Goal: Task Accomplishment & Management: Manage account settings

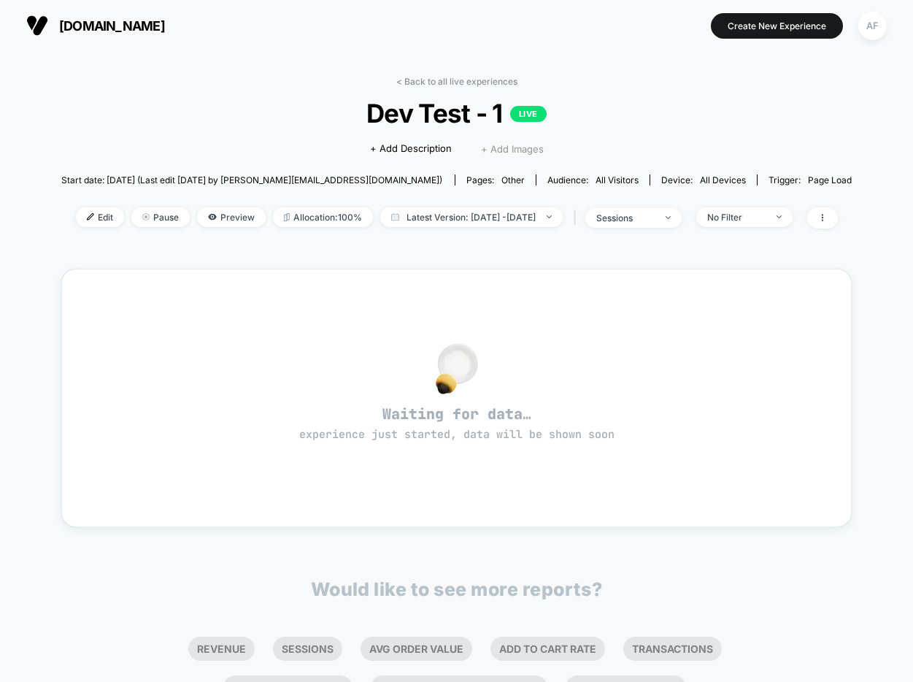
click at [507, 148] on span "+ Add Images" at bounding box center [512, 149] width 63 height 12
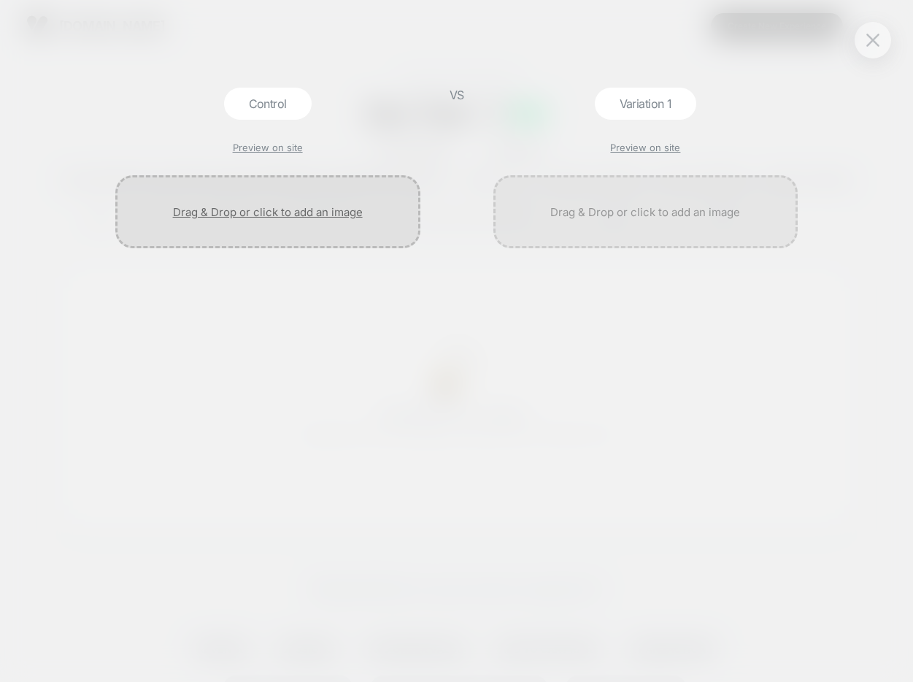
click at [286, 218] on div at bounding box center [267, 211] width 305 height 73
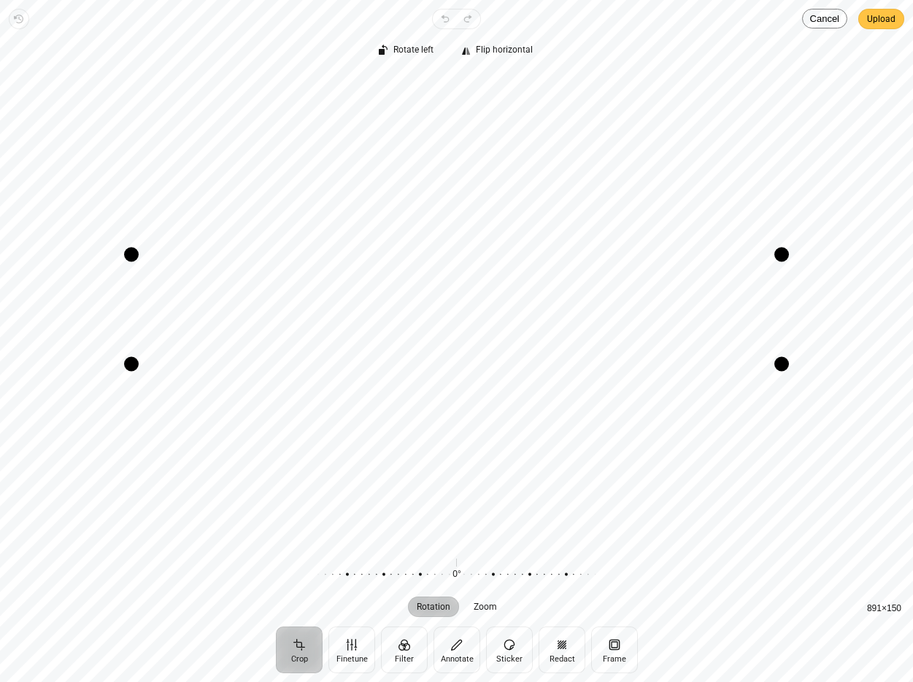
click at [881, 21] on span "Upload" at bounding box center [881, 19] width 28 height 18
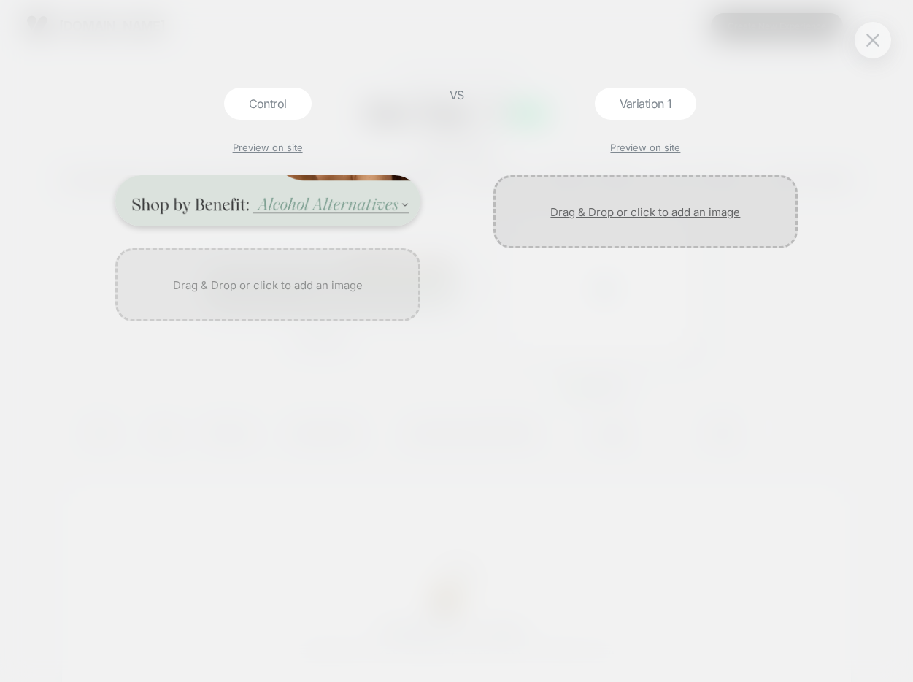
click at [631, 208] on div at bounding box center [646, 211] width 305 height 73
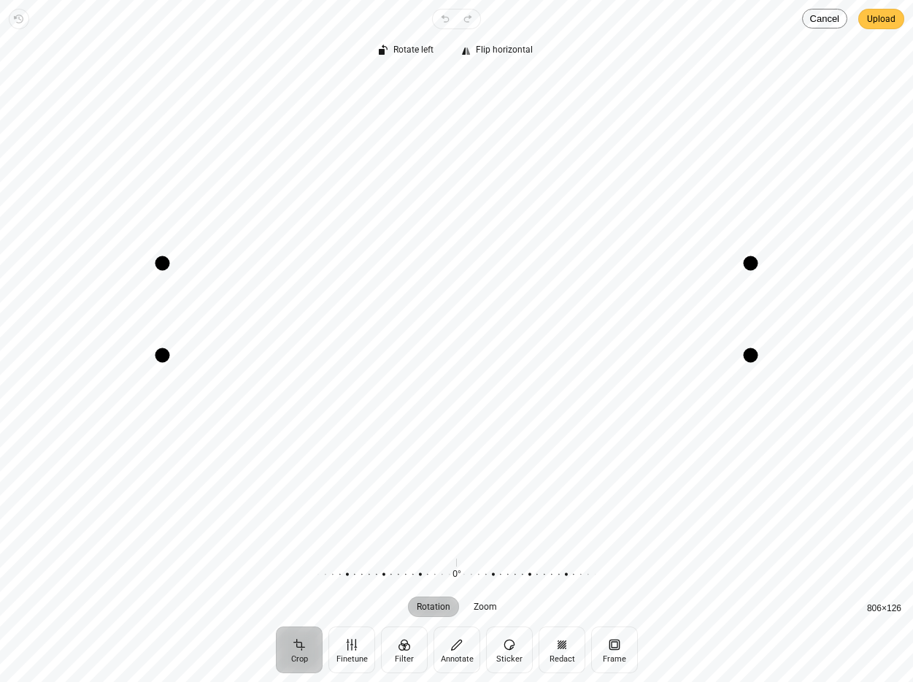
click at [891, 23] on span "Upload" at bounding box center [881, 19] width 28 height 18
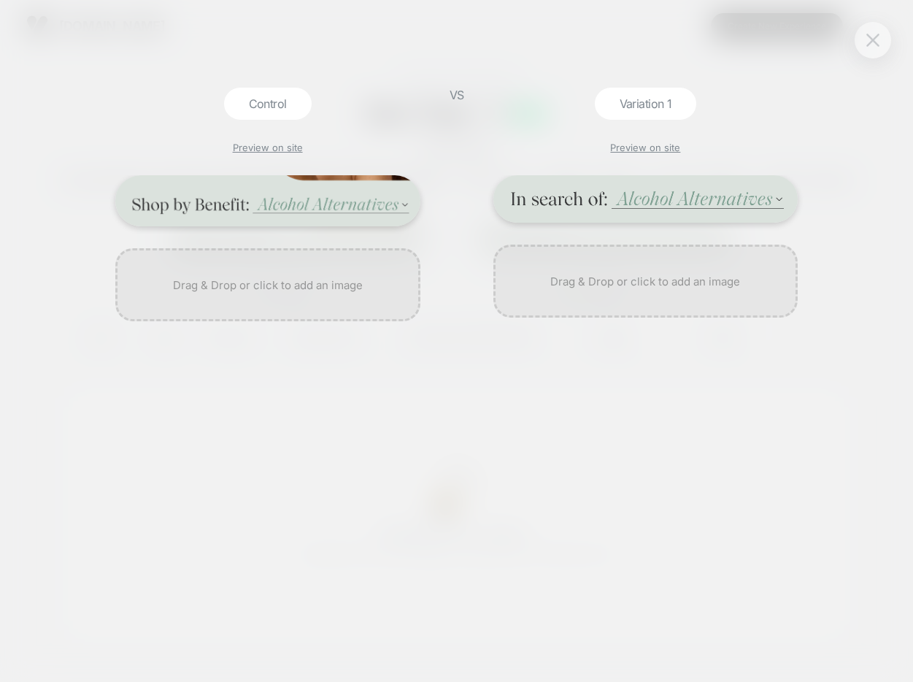
click at [884, 38] on button at bounding box center [873, 40] width 22 height 22
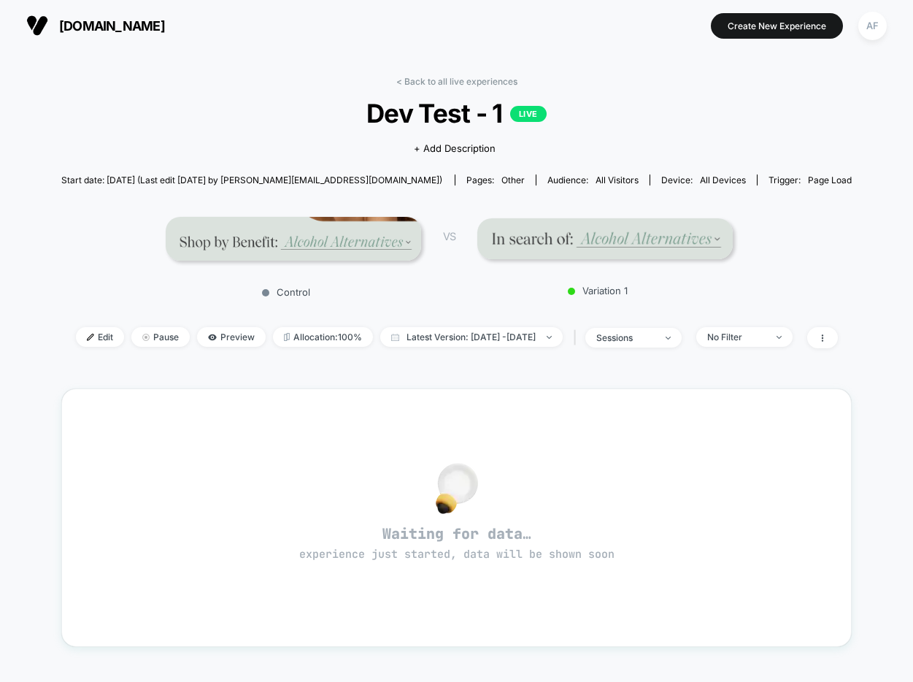
click at [304, 118] on span "Dev Test - 1 LIVE" at bounding box center [457, 113] width 712 height 31
click at [453, 80] on link "< Back to all live experiences" at bounding box center [456, 81] width 121 height 11
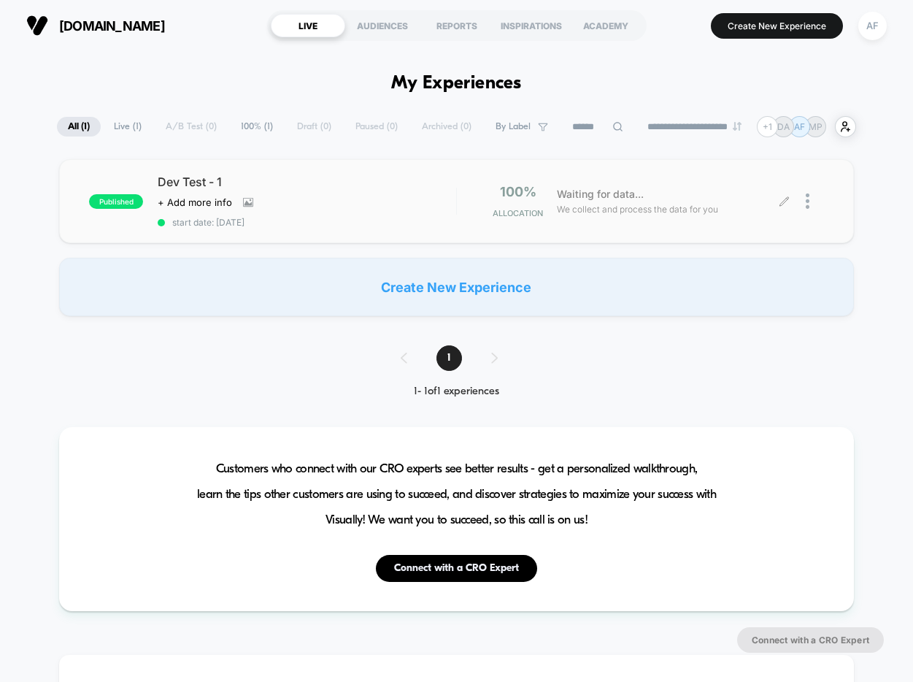
click at [810, 200] on div at bounding box center [815, 201] width 18 height 34
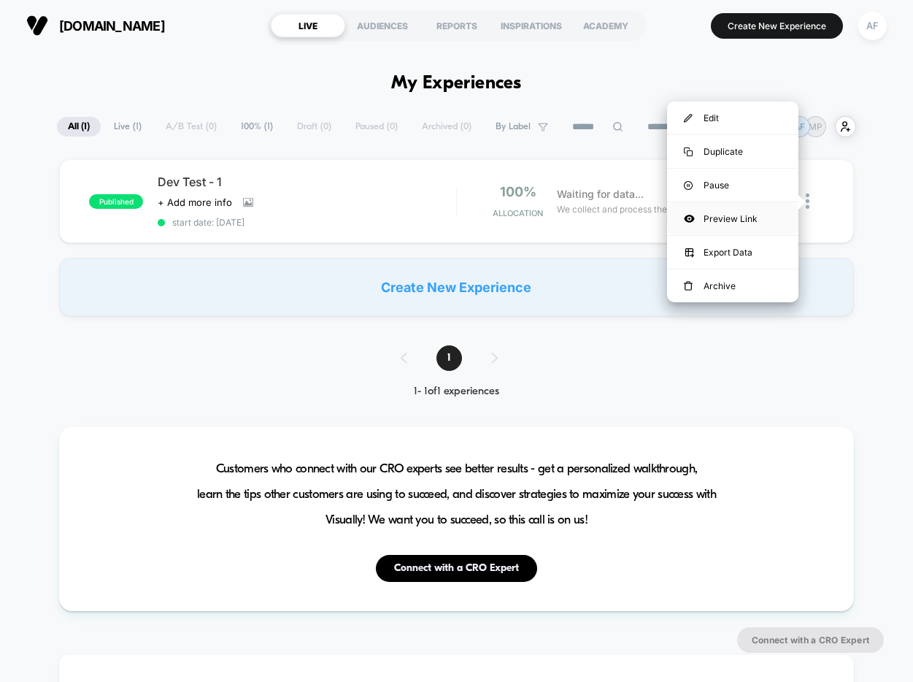
click at [764, 214] on div "Preview Link" at bounding box center [732, 218] width 131 height 33
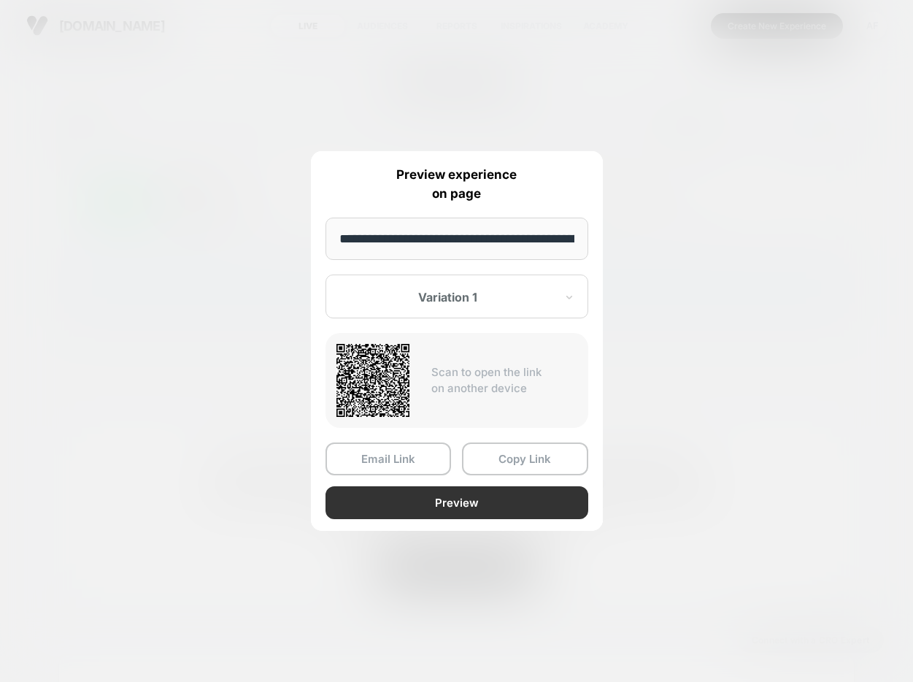
click at [480, 501] on button "Preview" at bounding box center [457, 502] width 263 height 33
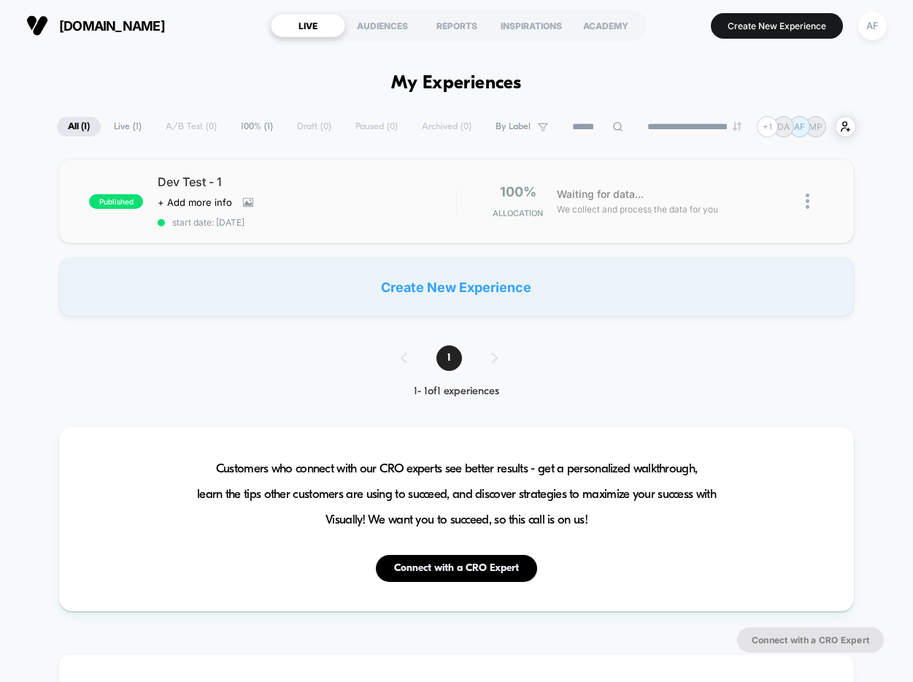
click at [809, 202] on img at bounding box center [808, 200] width 4 height 15
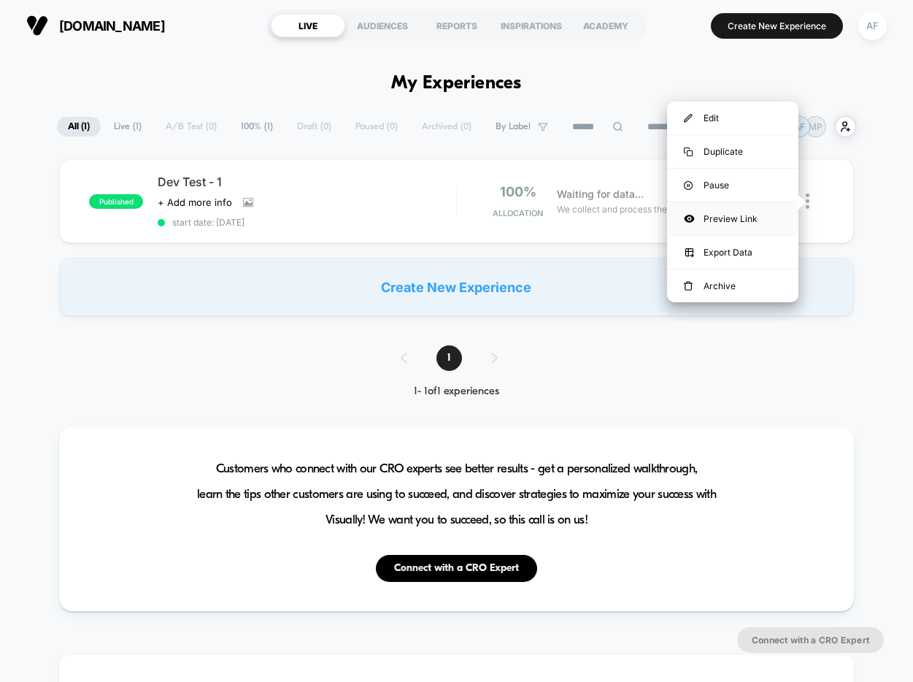
click at [755, 221] on div "Preview Link" at bounding box center [732, 218] width 131 height 33
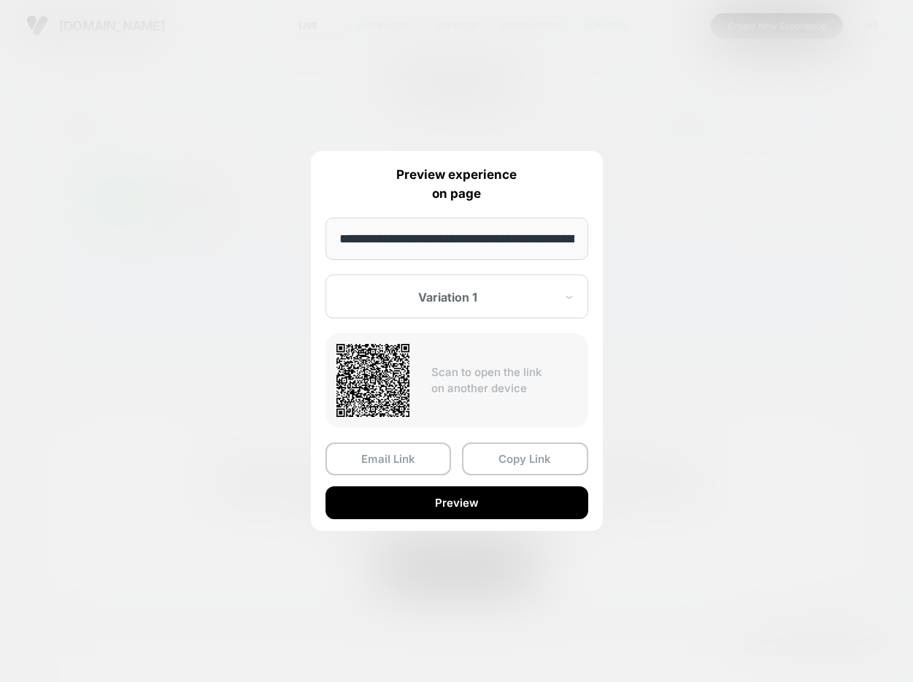
click at [453, 309] on div "Variation 1" at bounding box center [457, 297] width 263 height 44
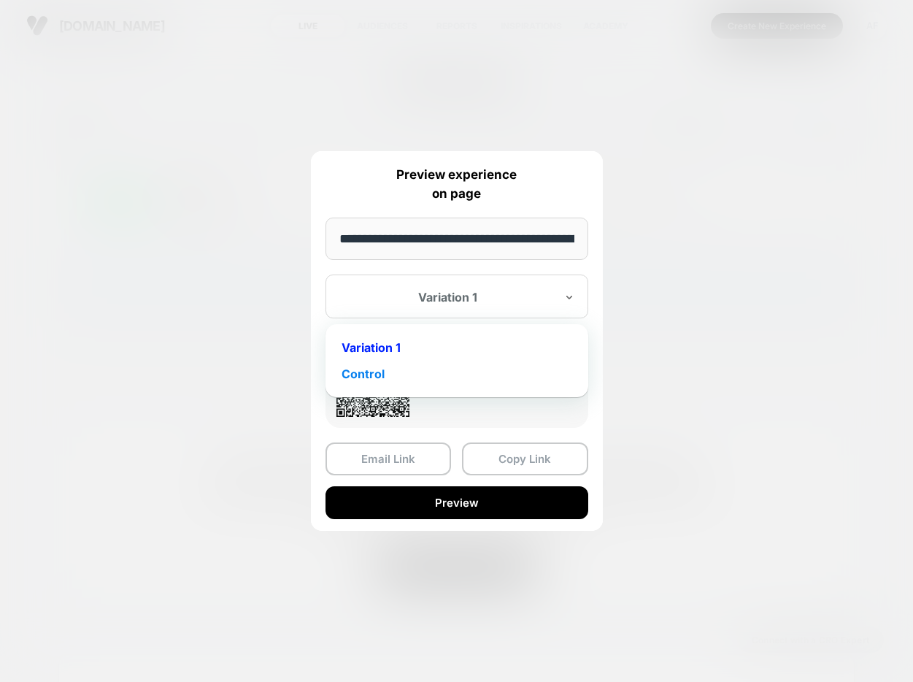
click at [401, 370] on div "Control" at bounding box center [457, 374] width 248 height 26
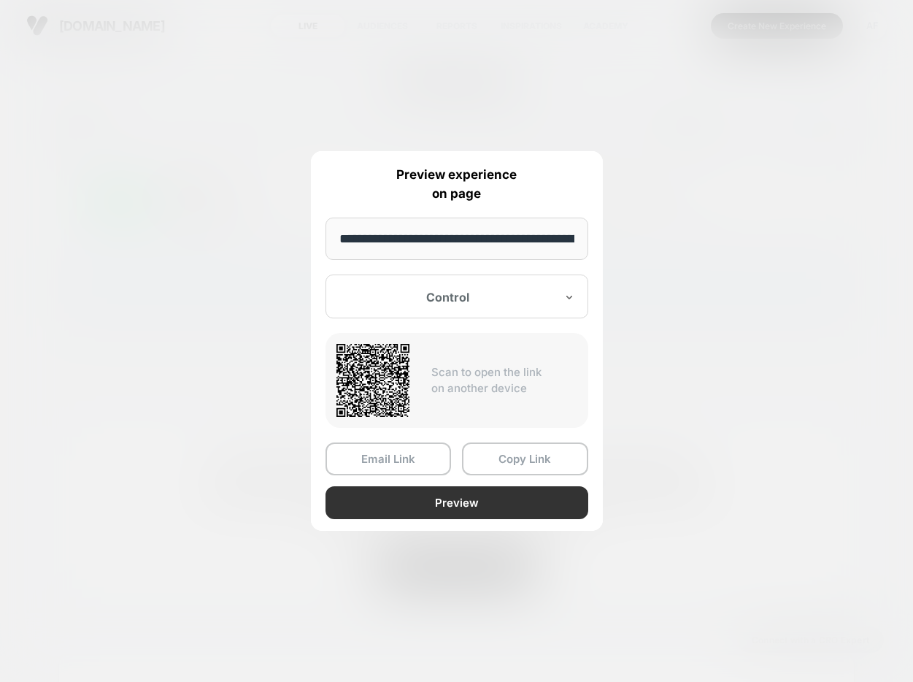
click at [487, 503] on button "Preview" at bounding box center [457, 502] width 263 height 33
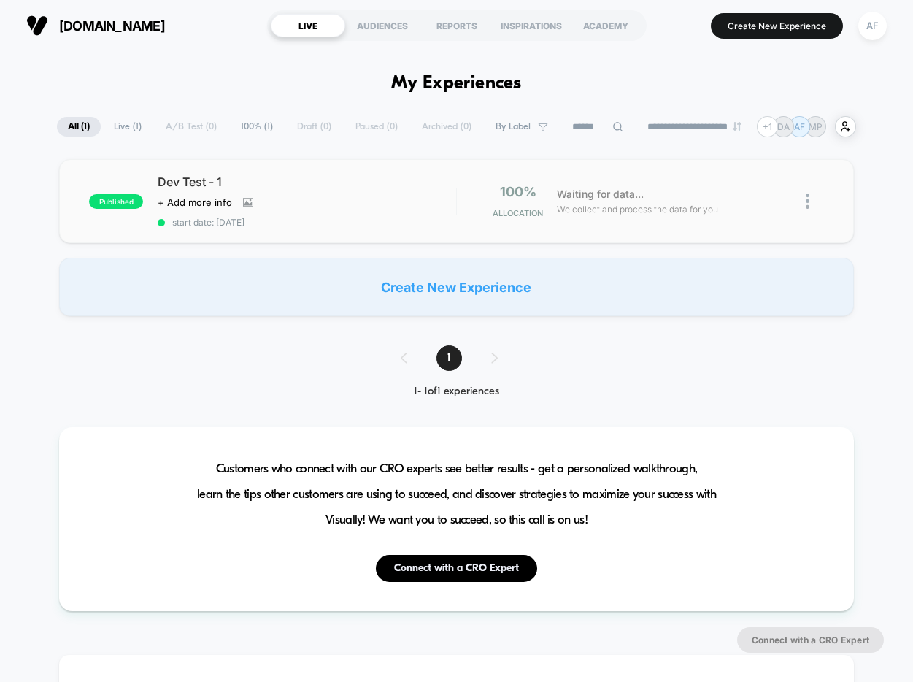
click at [808, 197] on img at bounding box center [808, 200] width 4 height 15
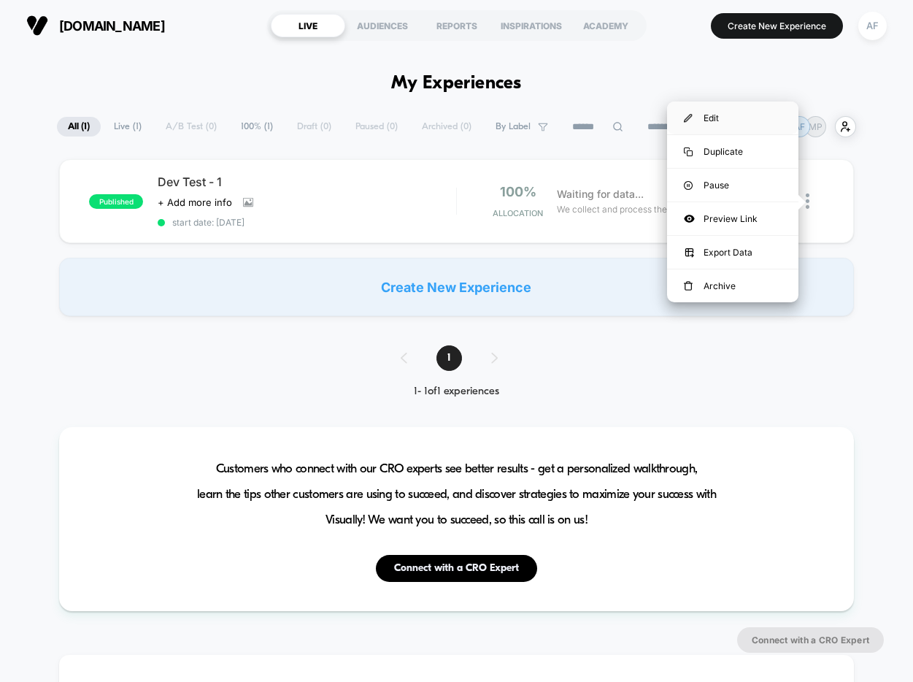
click at [727, 122] on div "Edit" at bounding box center [732, 117] width 131 height 33
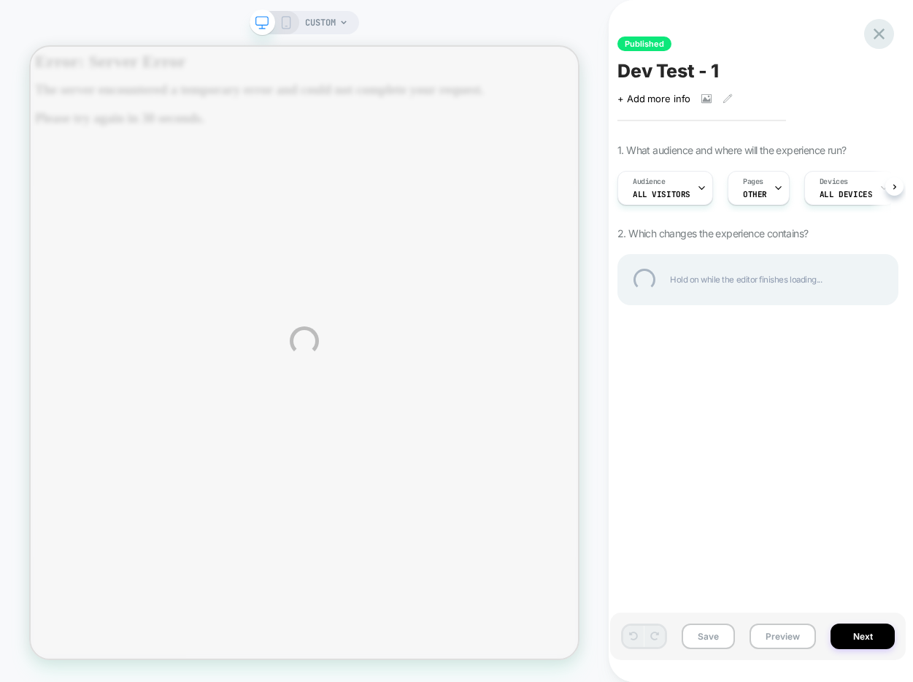
click at [880, 30] on div at bounding box center [880, 34] width 30 height 30
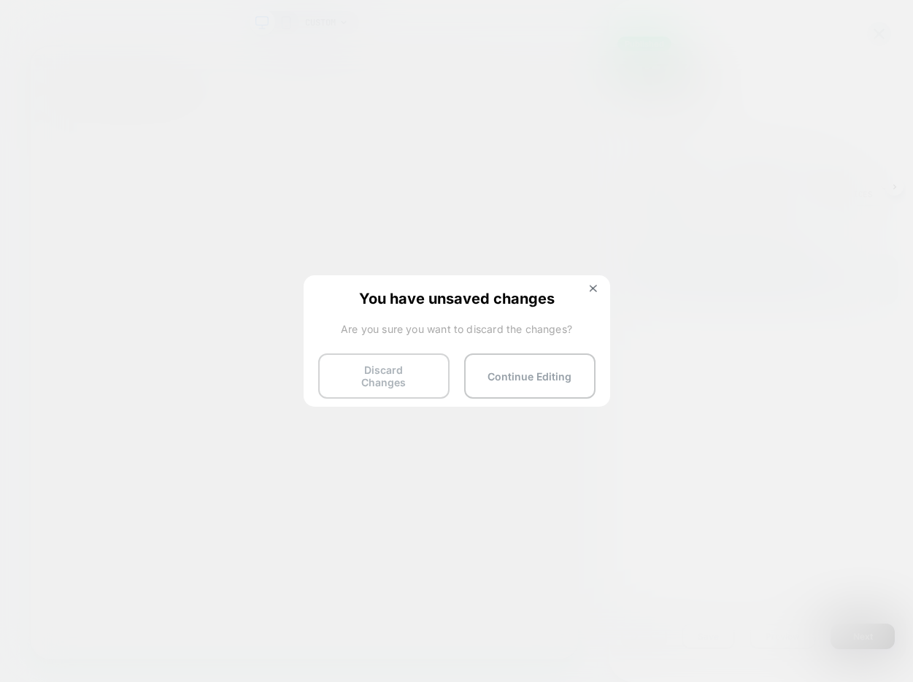
click at [387, 377] on button "Discard Changes" at bounding box center [383, 375] width 131 height 45
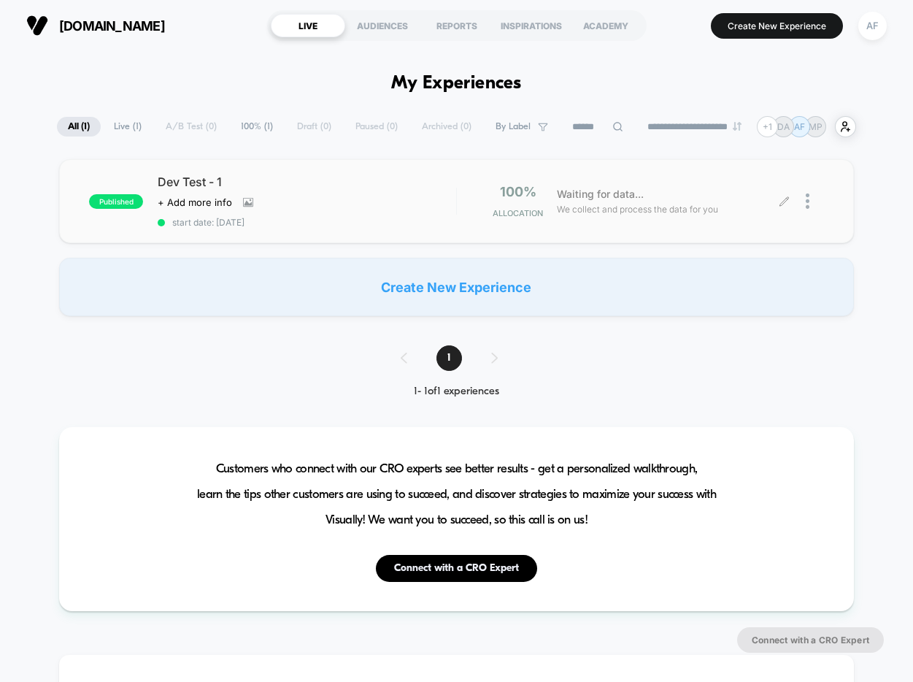
click at [810, 203] on div at bounding box center [815, 201] width 18 height 34
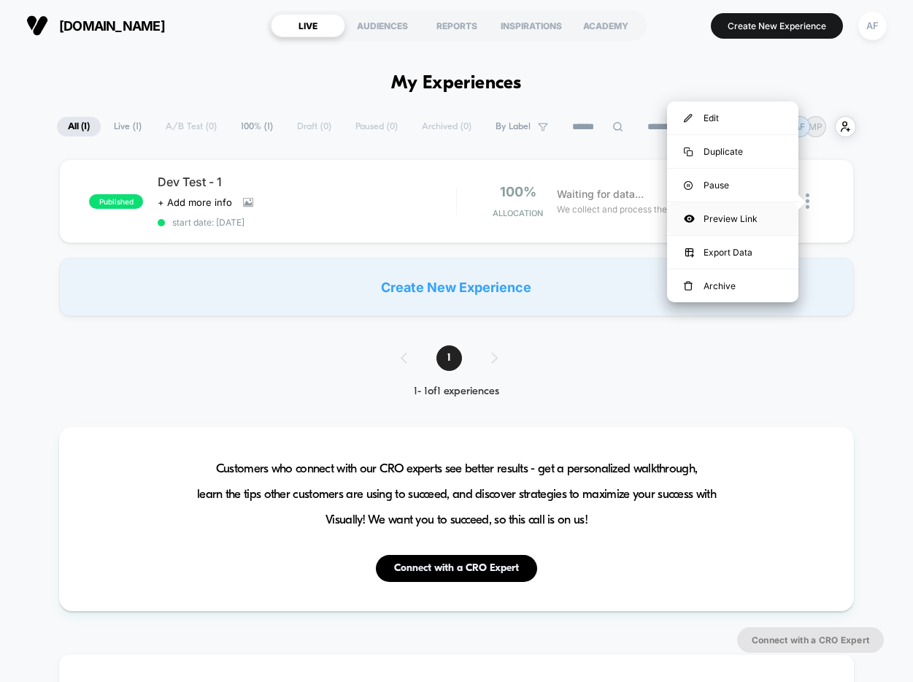
click at [746, 218] on div "Preview Link" at bounding box center [732, 218] width 131 height 33
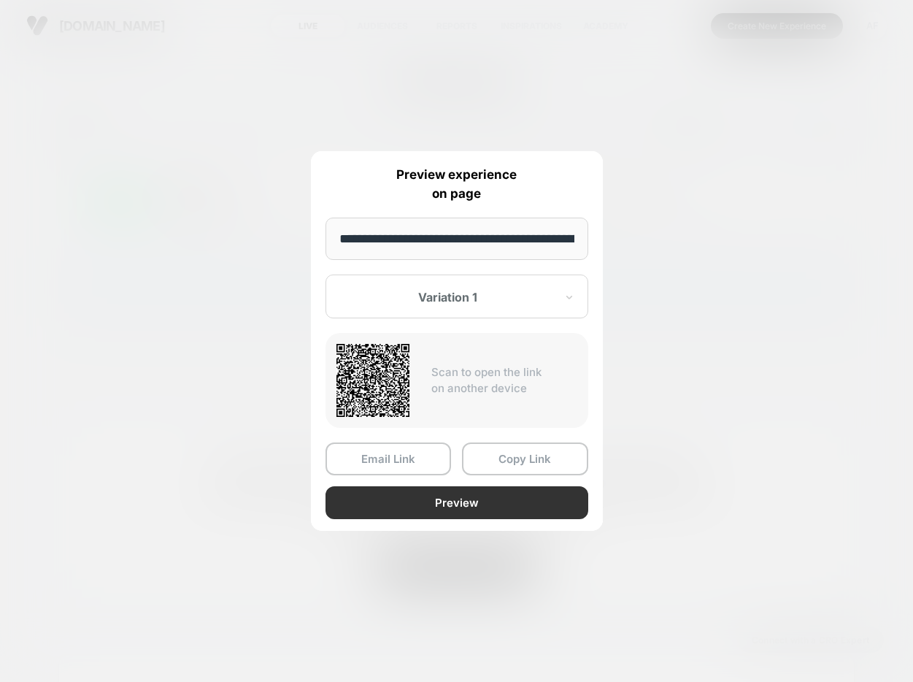
click at [510, 499] on button "Preview" at bounding box center [457, 502] width 263 height 33
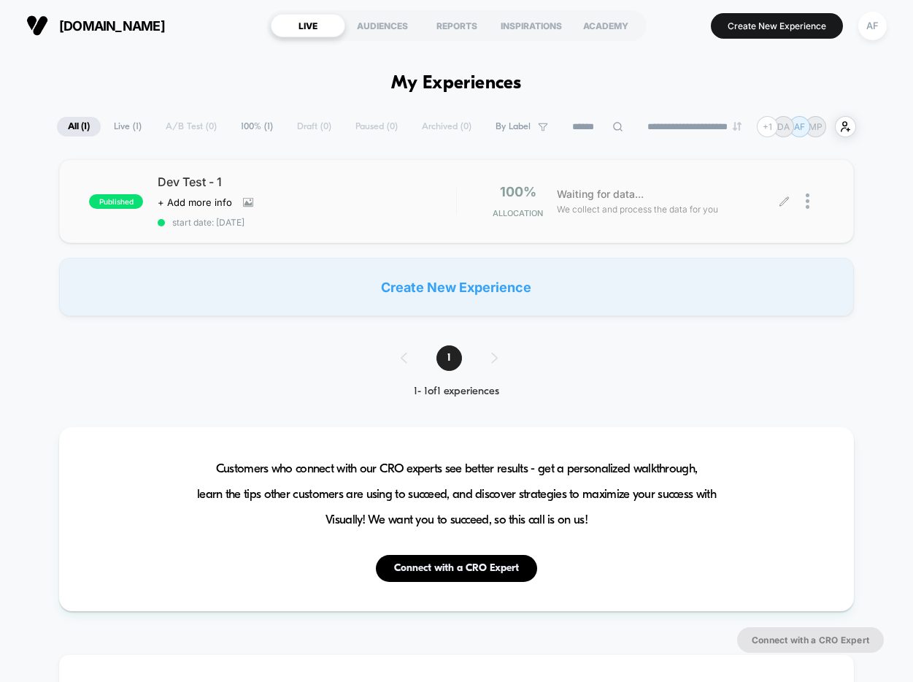
click at [809, 204] on div at bounding box center [815, 201] width 18 height 34
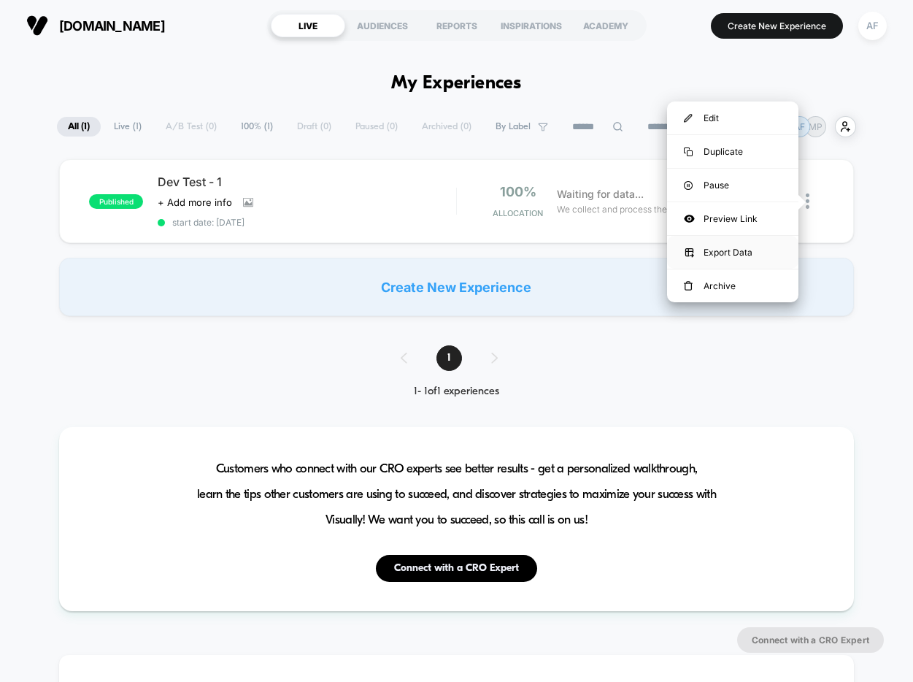
click at [726, 250] on div "Export Data" at bounding box center [732, 252] width 131 height 33
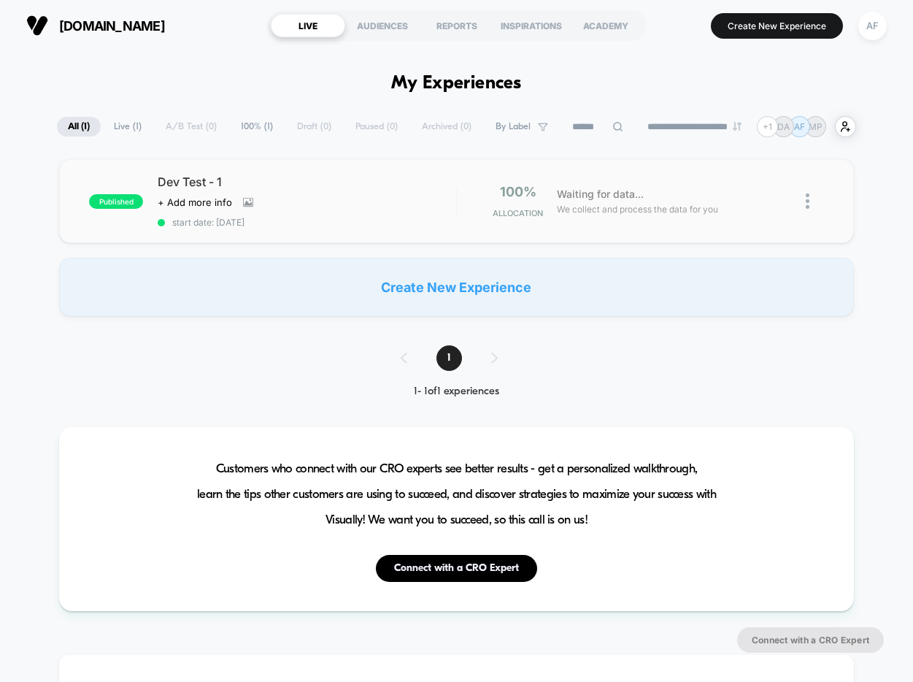
click at [809, 203] on img at bounding box center [808, 200] width 4 height 15
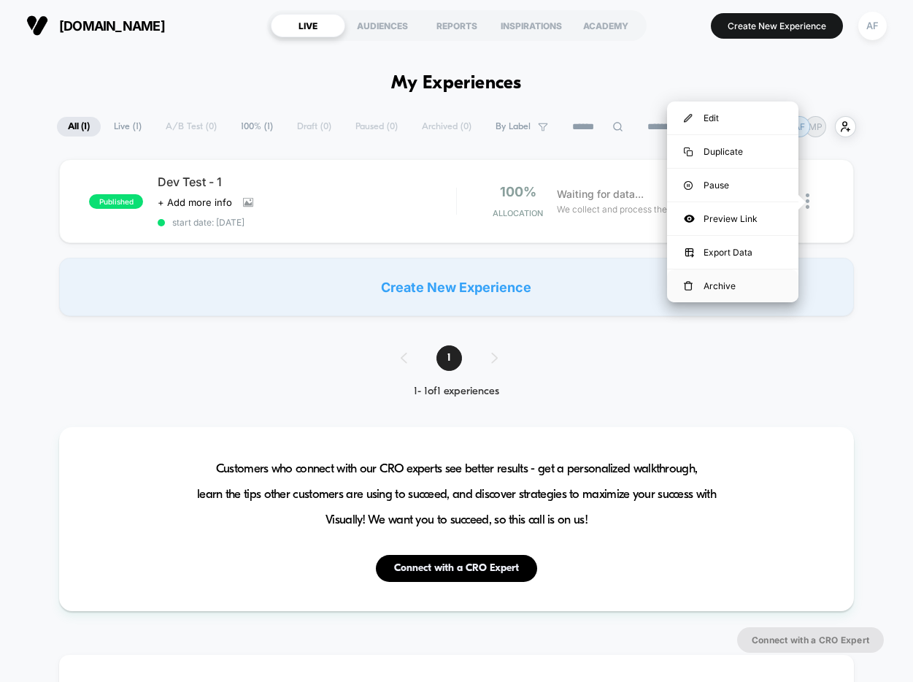
click at [737, 283] on div "Archive" at bounding box center [732, 285] width 131 height 33
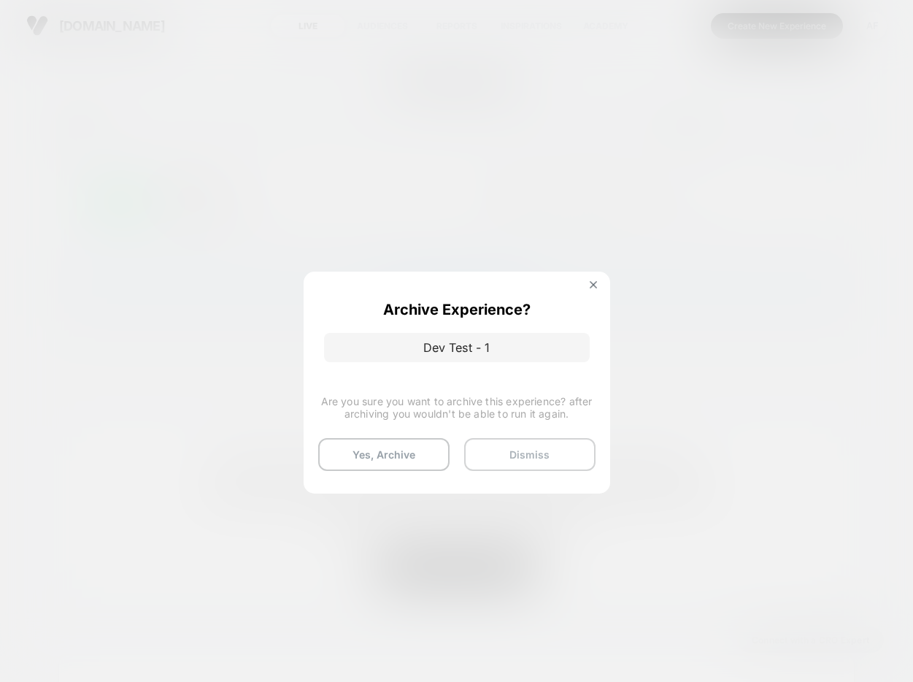
click at [575, 458] on button "Dismiss" at bounding box center [529, 454] width 131 height 33
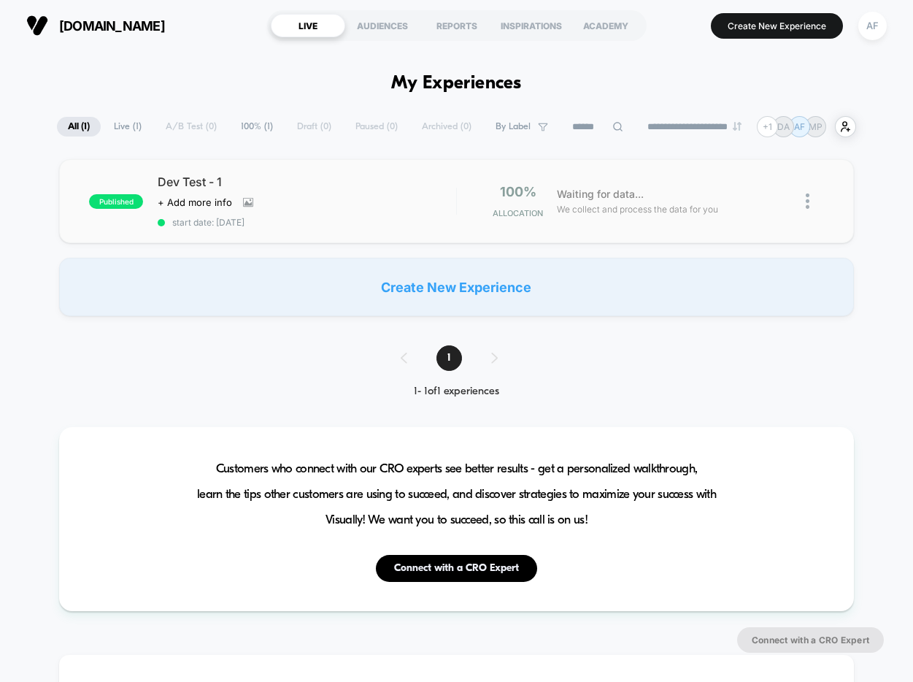
click at [426, 83] on h1 "My Experiences" at bounding box center [456, 83] width 131 height 21
click at [305, 129] on div "**********" at bounding box center [457, 126] width 800 height 21
click at [123, 134] on span "Live ( 1 )" at bounding box center [128, 127] width 50 height 20
click at [244, 128] on span "100% ( 1 )" at bounding box center [258, 127] width 54 height 20
click at [68, 128] on span "All ( 1 )" at bounding box center [78, 127] width 45 height 20
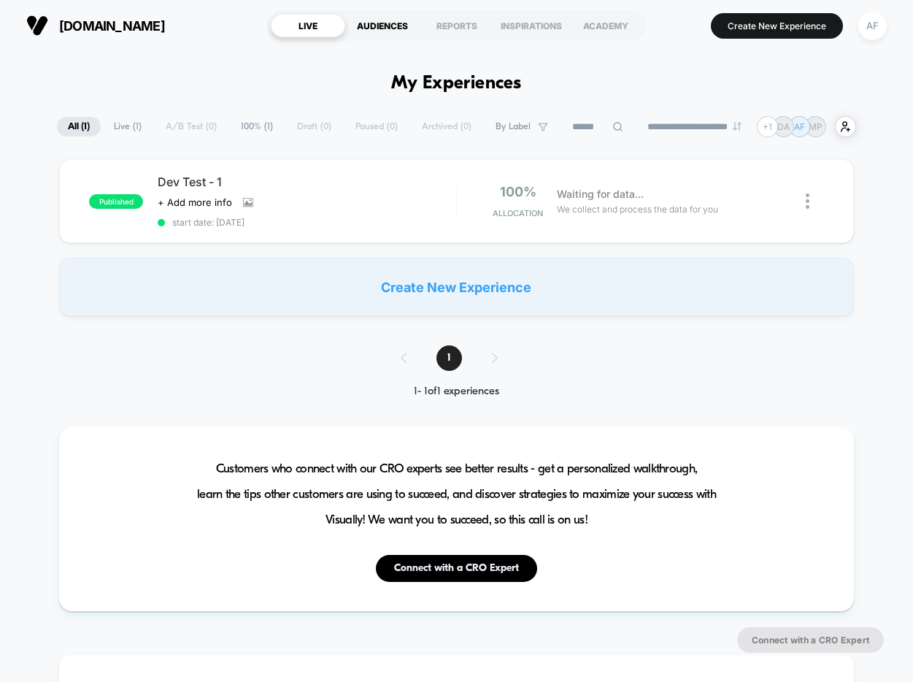
click at [386, 28] on div "AUDIENCES" at bounding box center [382, 25] width 74 height 23
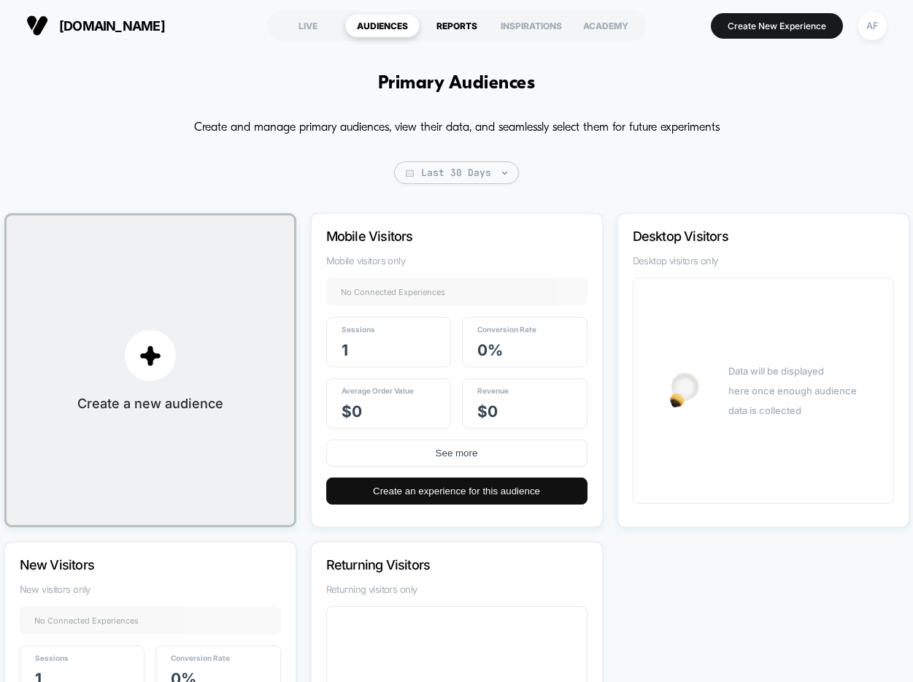
click at [467, 35] on div "REPORTS" at bounding box center [457, 25] width 74 height 23
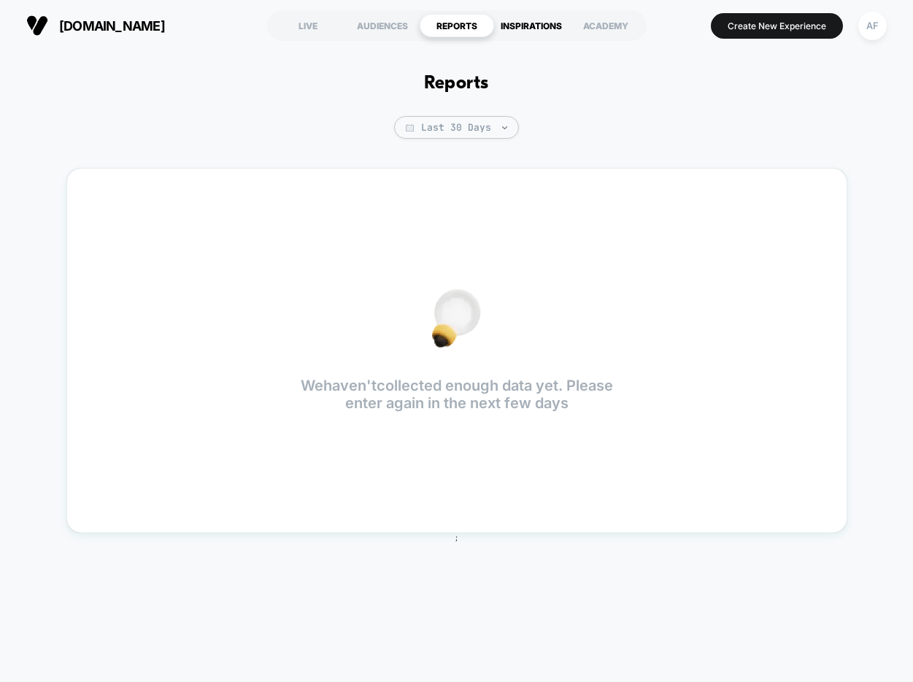
click at [532, 26] on div "INSPIRATIONS" at bounding box center [531, 25] width 74 height 23
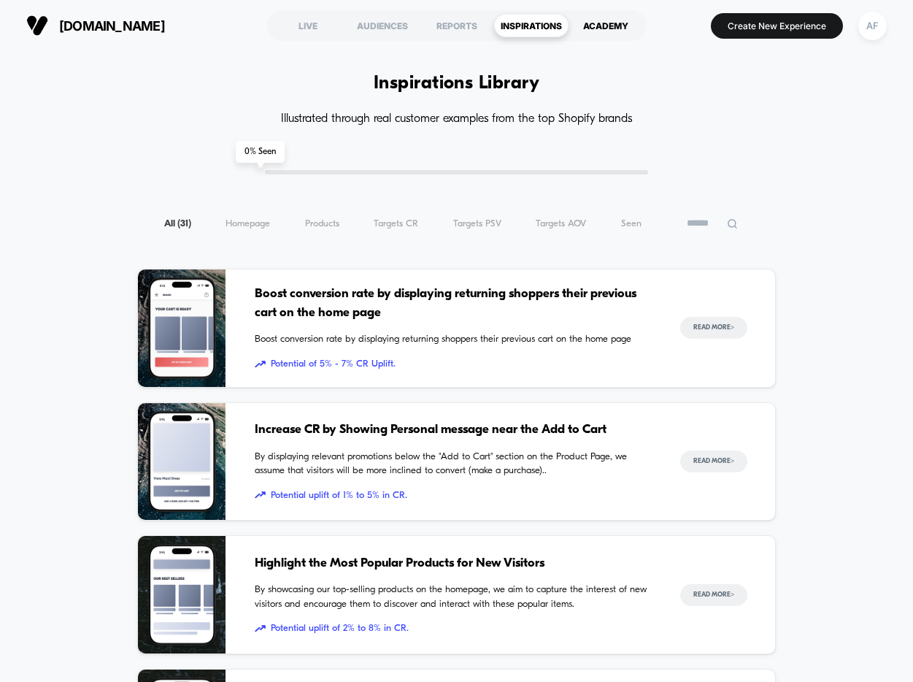
click at [601, 23] on div "ACADEMY" at bounding box center [606, 25] width 74 height 23
click at [610, 18] on div "ACADEMY" at bounding box center [606, 25] width 74 height 23
click at [301, 29] on div "LIVE" at bounding box center [308, 25] width 74 height 23
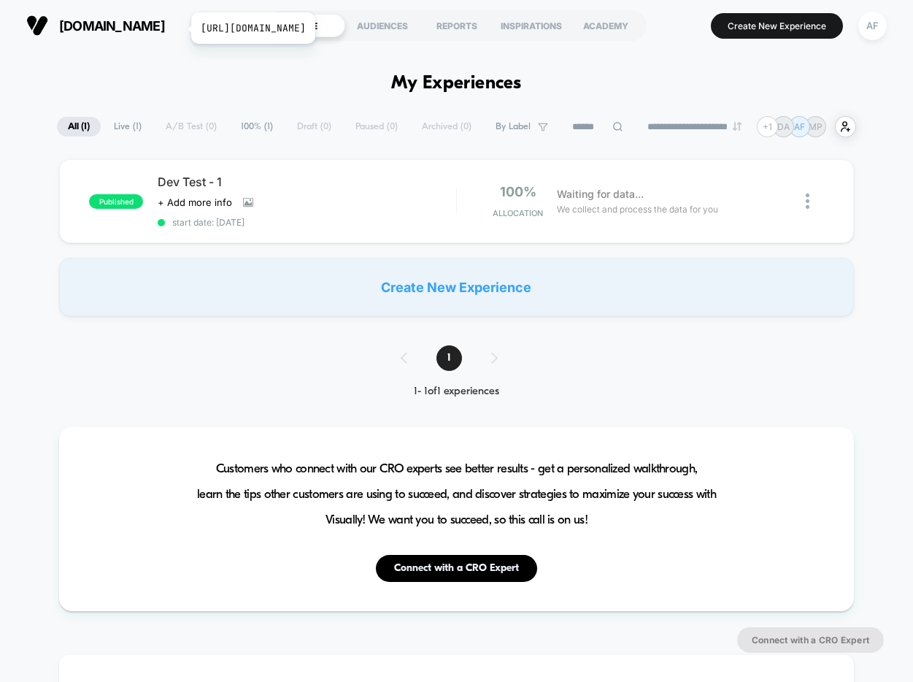
click at [165, 28] on span "[DOMAIN_NAME]" at bounding box center [112, 25] width 106 height 15
click at [41, 23] on img at bounding box center [37, 26] width 22 height 22
click at [867, 28] on div "AF" at bounding box center [873, 26] width 28 height 28
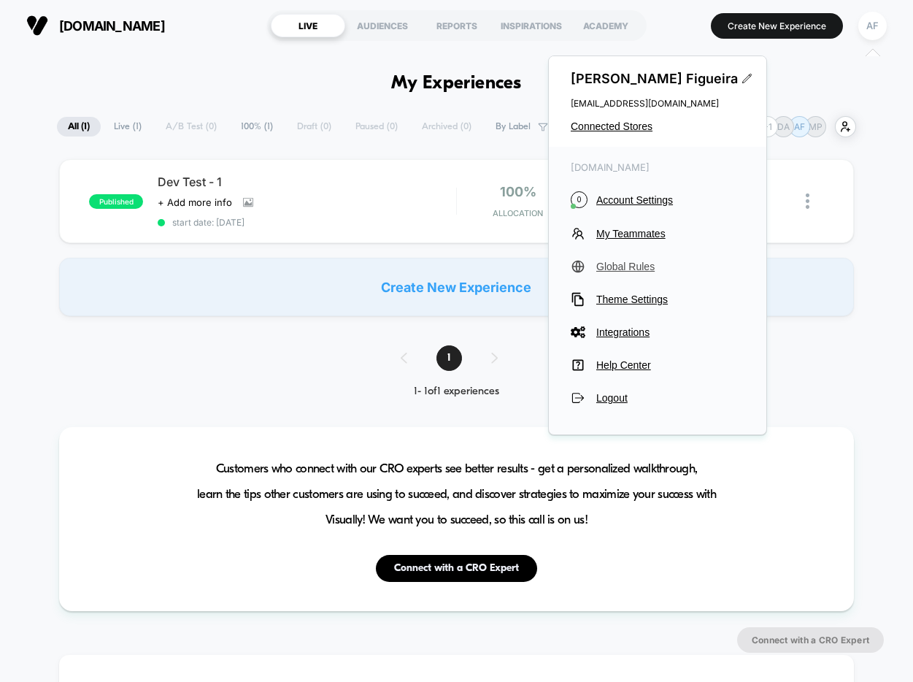
click at [602, 266] on span "Global Rules" at bounding box center [671, 267] width 148 height 12
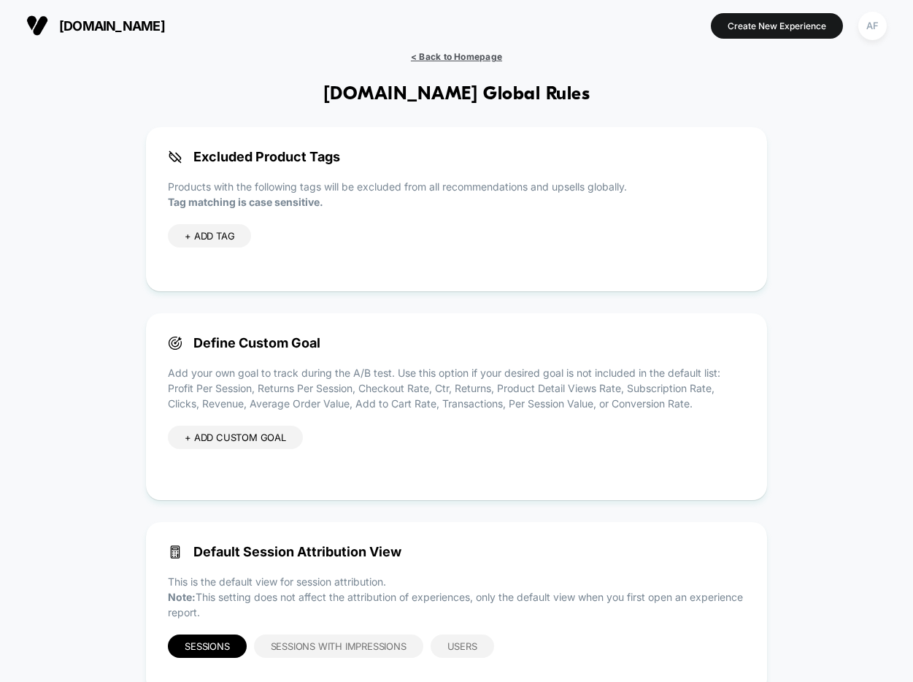
click at [478, 56] on span "< Back to Homepage" at bounding box center [456, 56] width 91 height 11
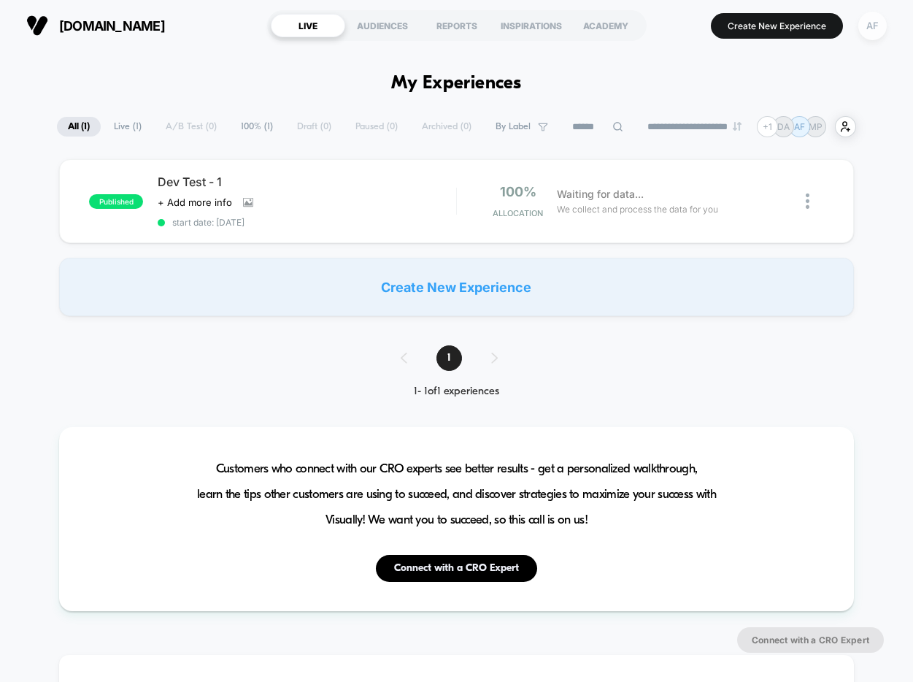
click at [868, 26] on div "AF" at bounding box center [873, 26] width 28 height 28
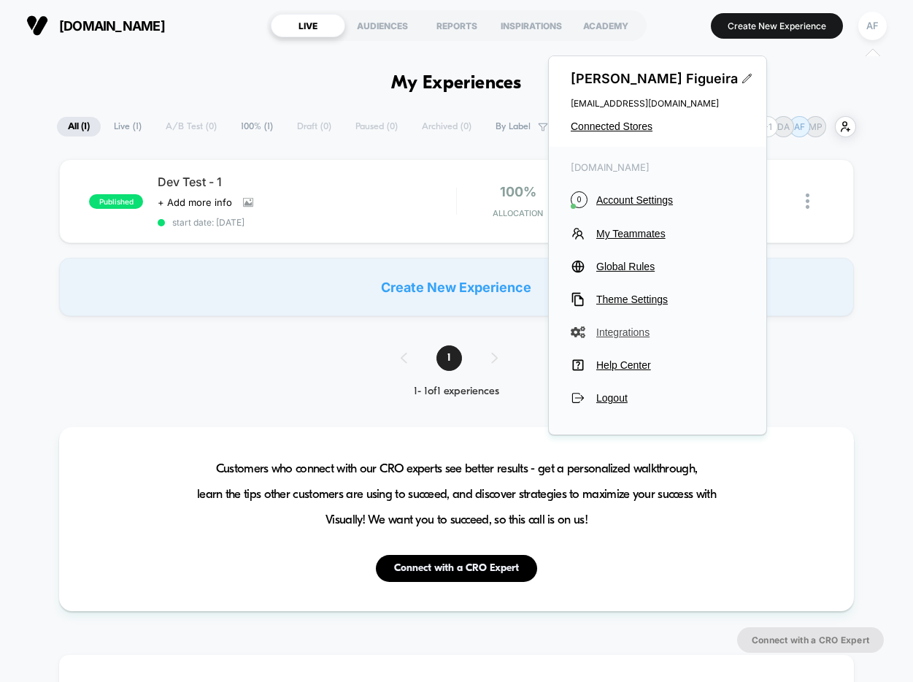
click at [610, 333] on span "Integrations" at bounding box center [671, 332] width 148 height 12
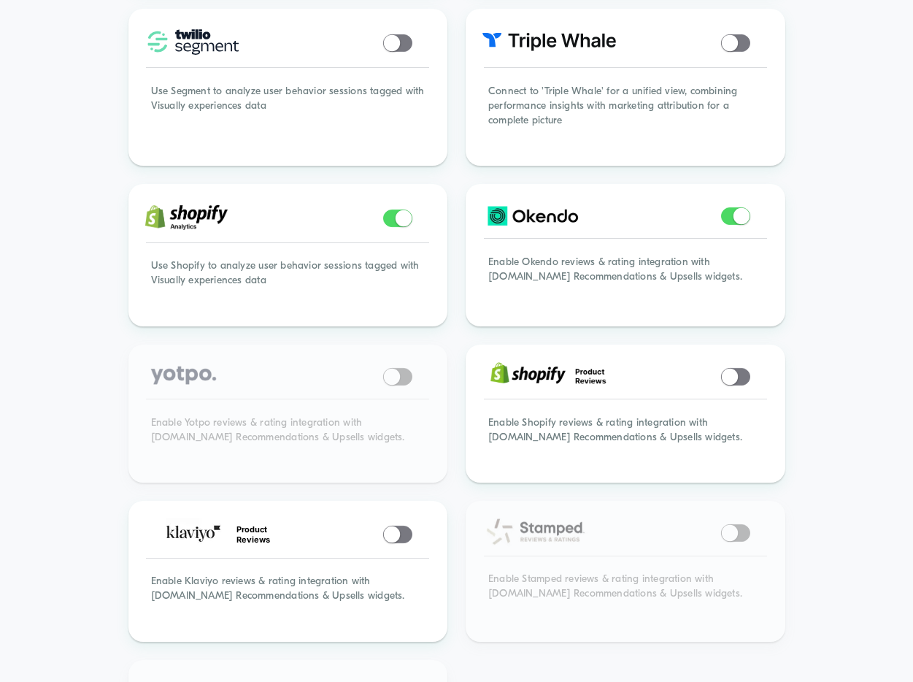
scroll to position [1056, 0]
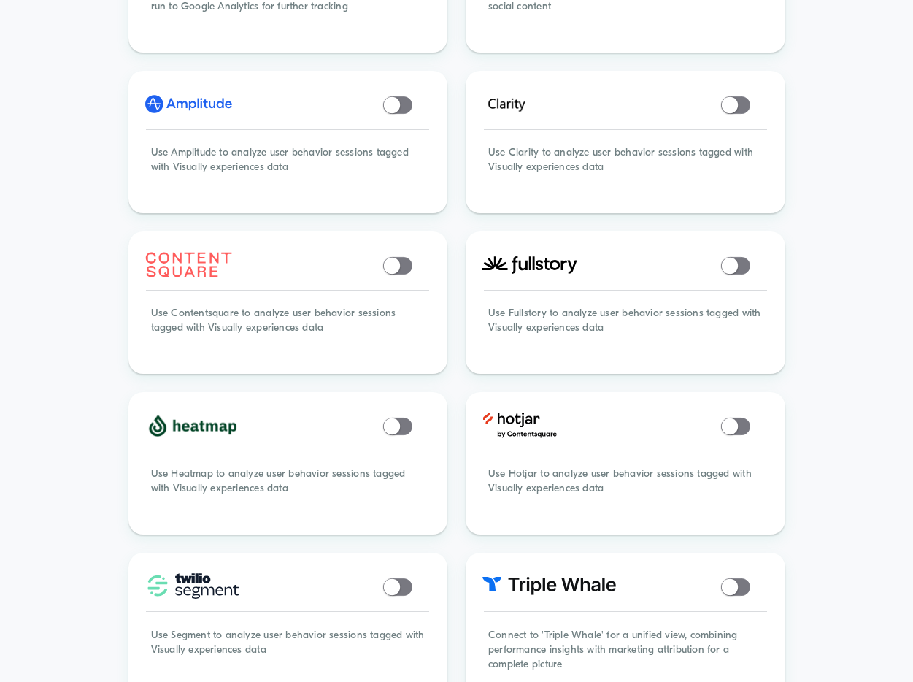
scroll to position [0, 0]
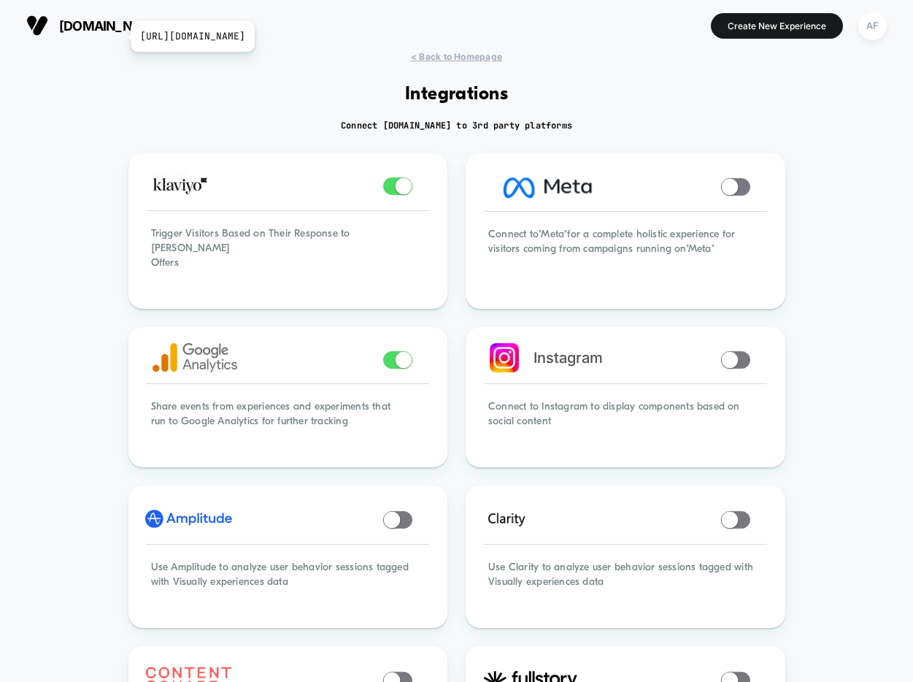
click at [111, 31] on span "[DOMAIN_NAME]" at bounding box center [112, 25] width 106 height 15
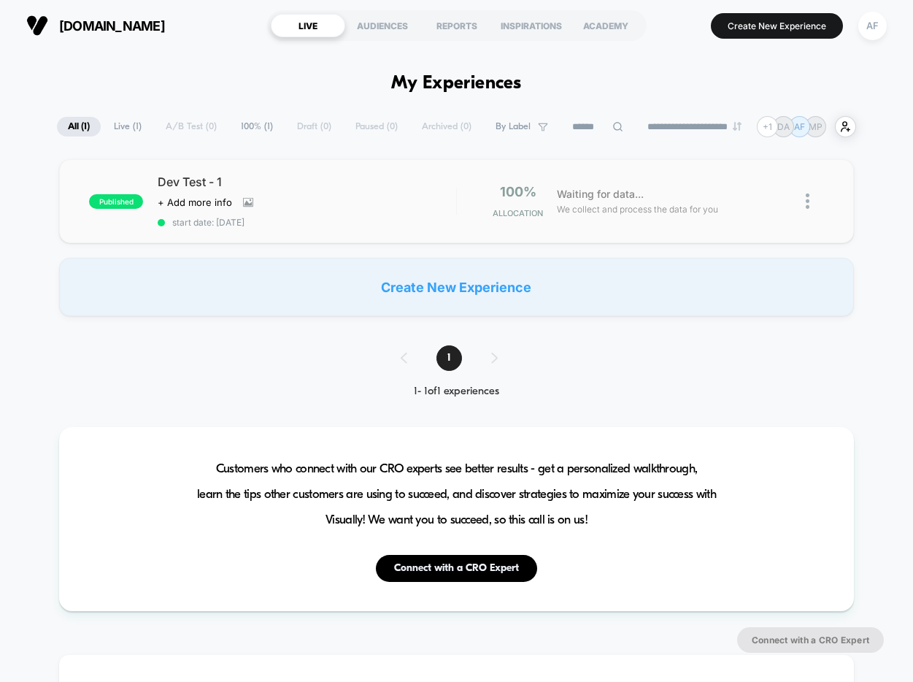
click at [809, 200] on img at bounding box center [808, 200] width 4 height 15
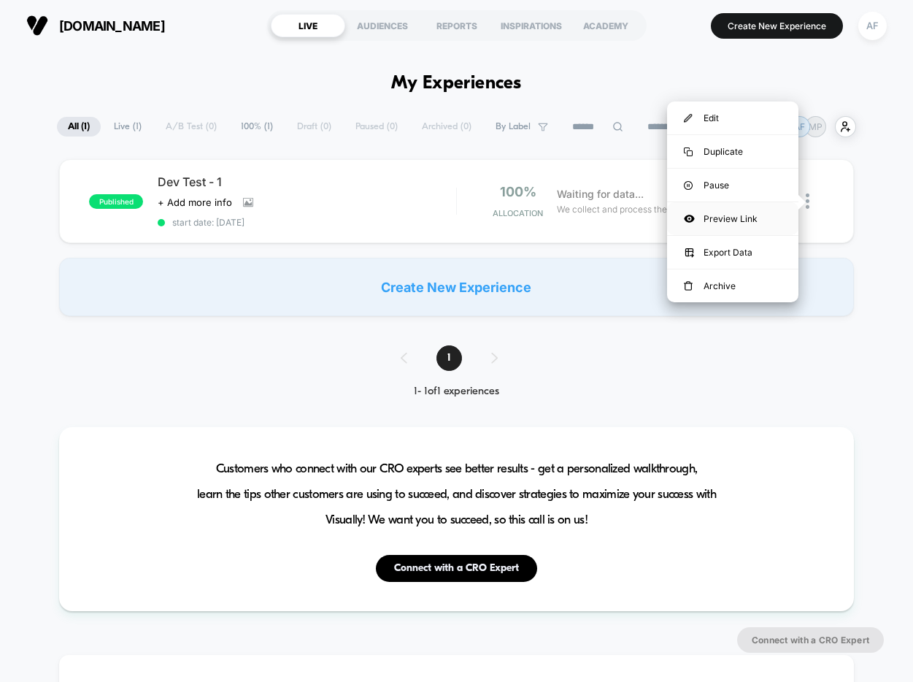
click at [733, 217] on div "Preview Link" at bounding box center [732, 218] width 131 height 33
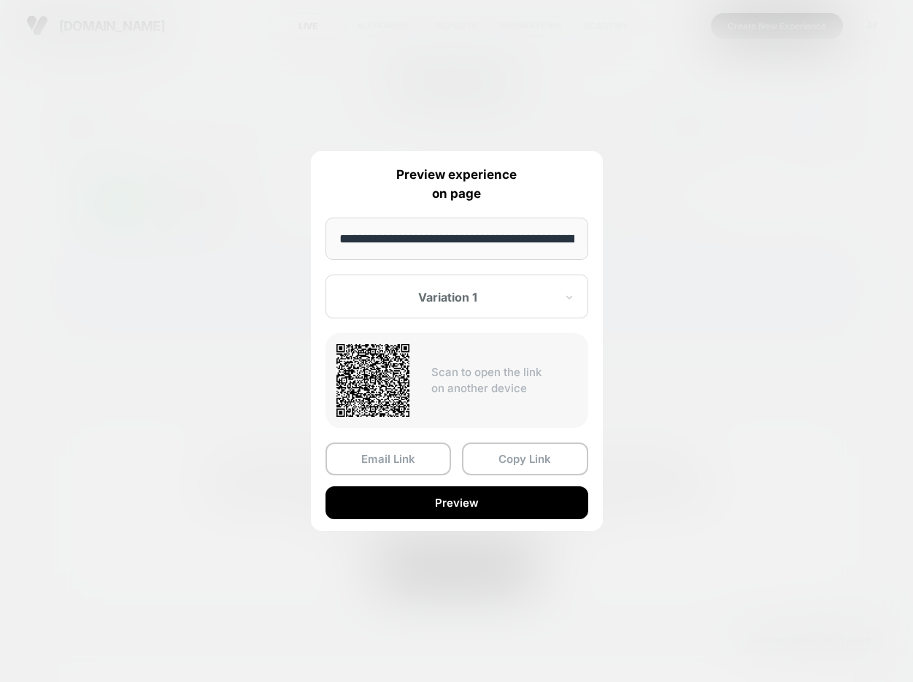
click at [635, 238] on div at bounding box center [456, 341] width 913 height 682
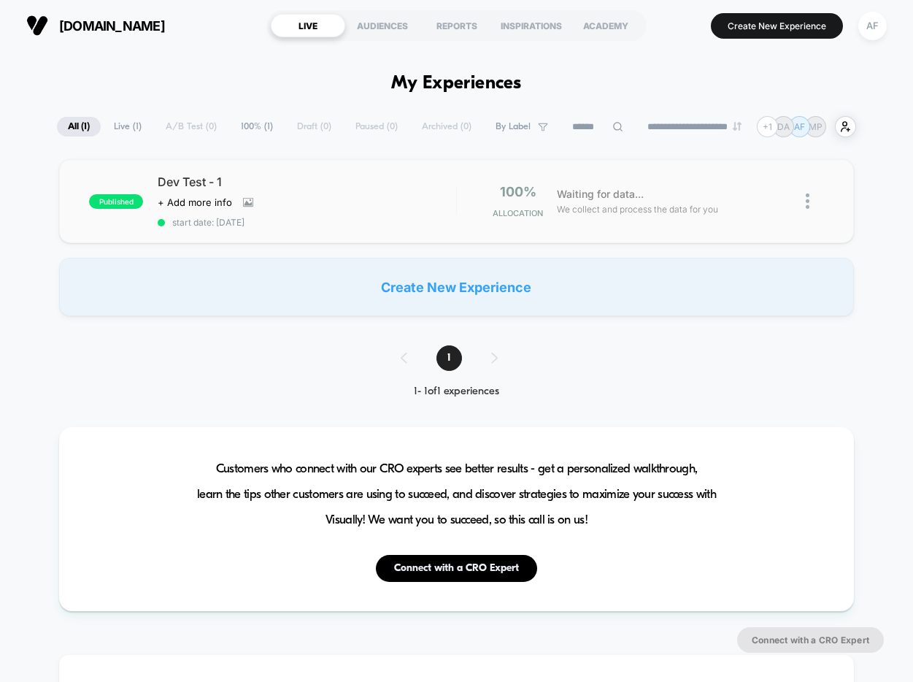
click at [809, 204] on div at bounding box center [815, 201] width 18 height 34
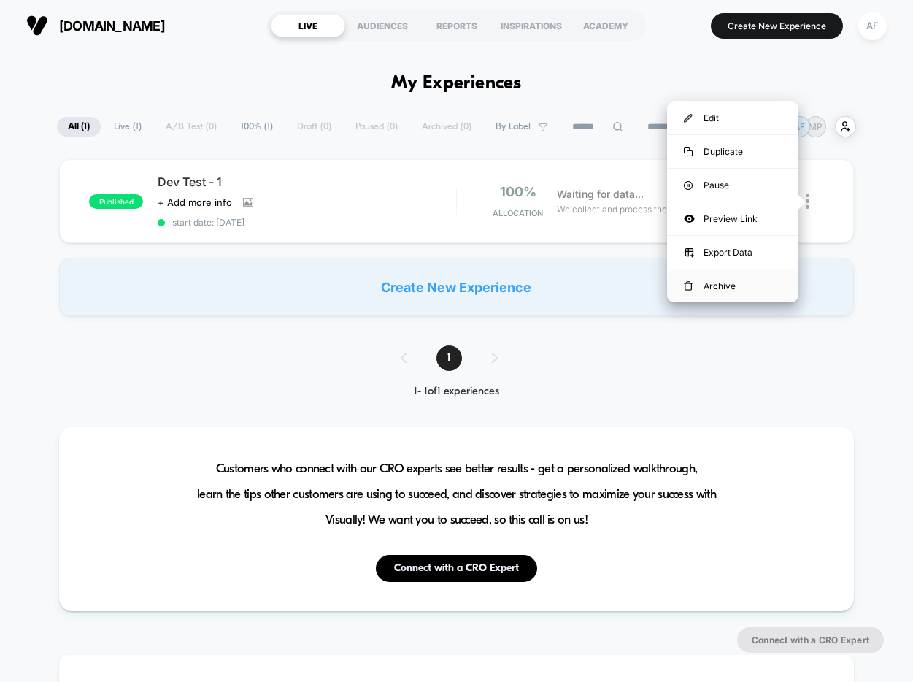
click at [732, 286] on div "Archive" at bounding box center [732, 285] width 131 height 33
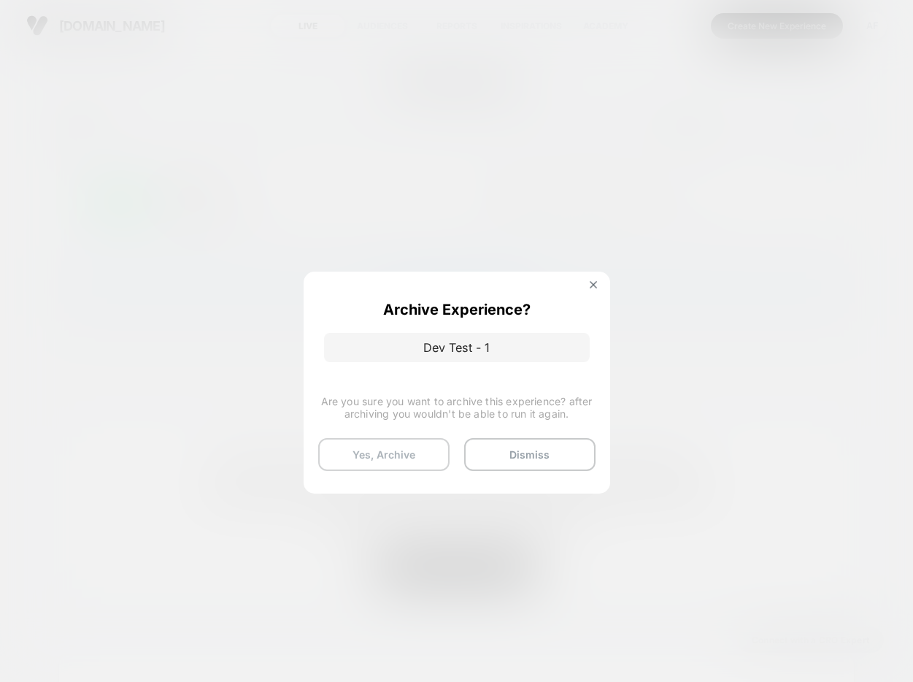
click at [396, 453] on button "Yes, Archive" at bounding box center [383, 454] width 131 height 33
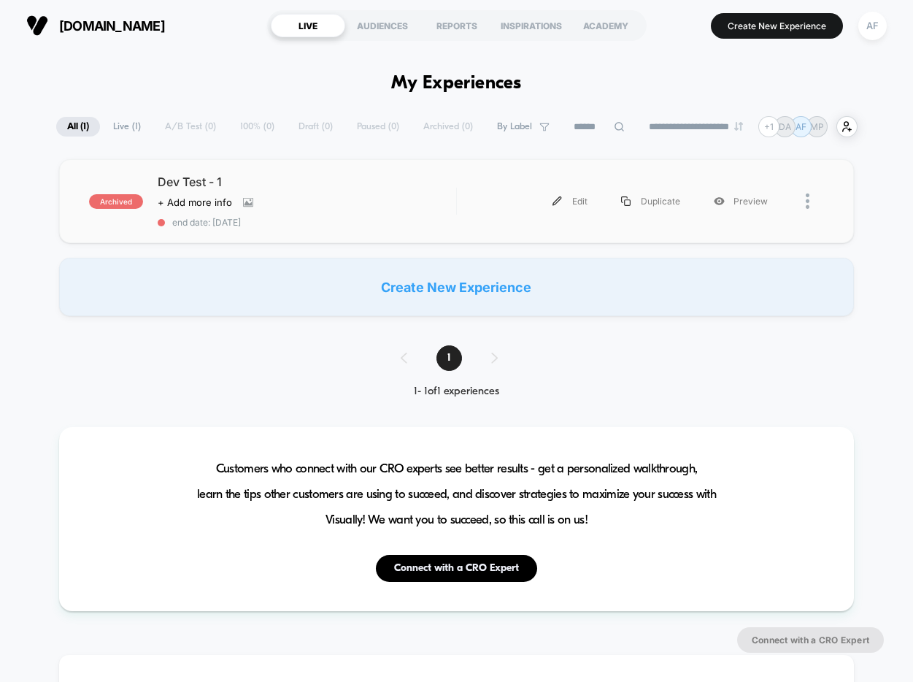
click at [810, 204] on div at bounding box center [815, 201] width 18 height 33
click at [727, 250] on div "Delete" at bounding box center [732, 252] width 131 height 33
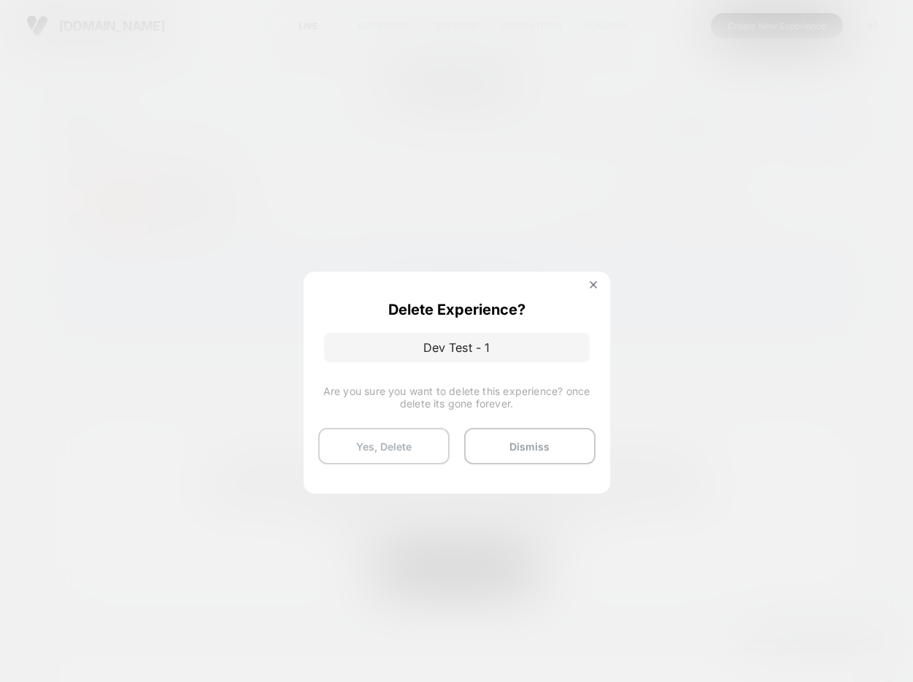
click at [383, 446] on button "Yes, Delete" at bounding box center [383, 446] width 131 height 37
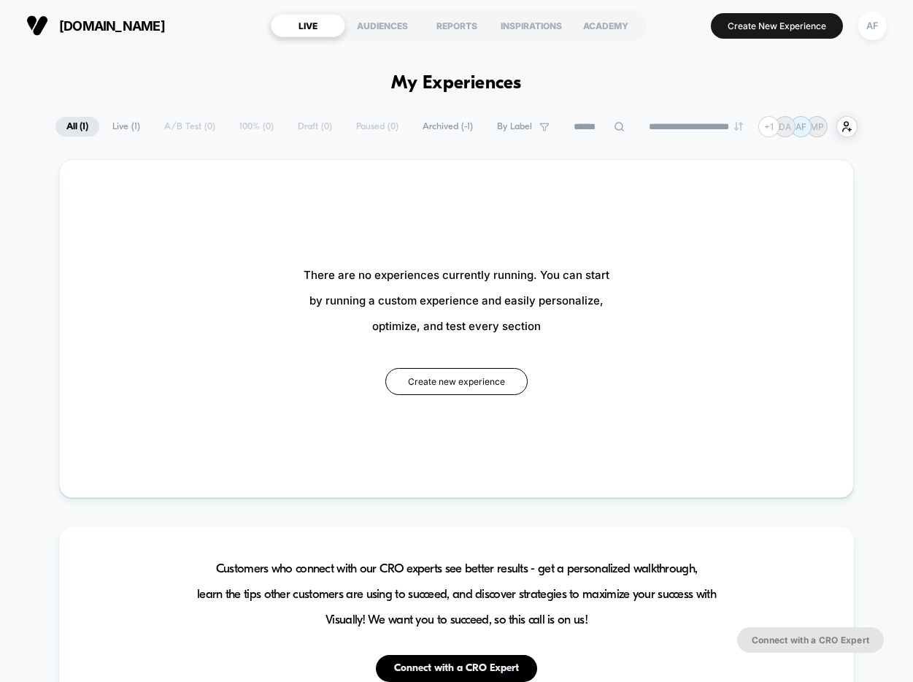
click at [75, 126] on span "All ( 1 )" at bounding box center [77, 127] width 44 height 20
click at [359, 28] on div "AUDIENCES" at bounding box center [382, 25] width 74 height 23
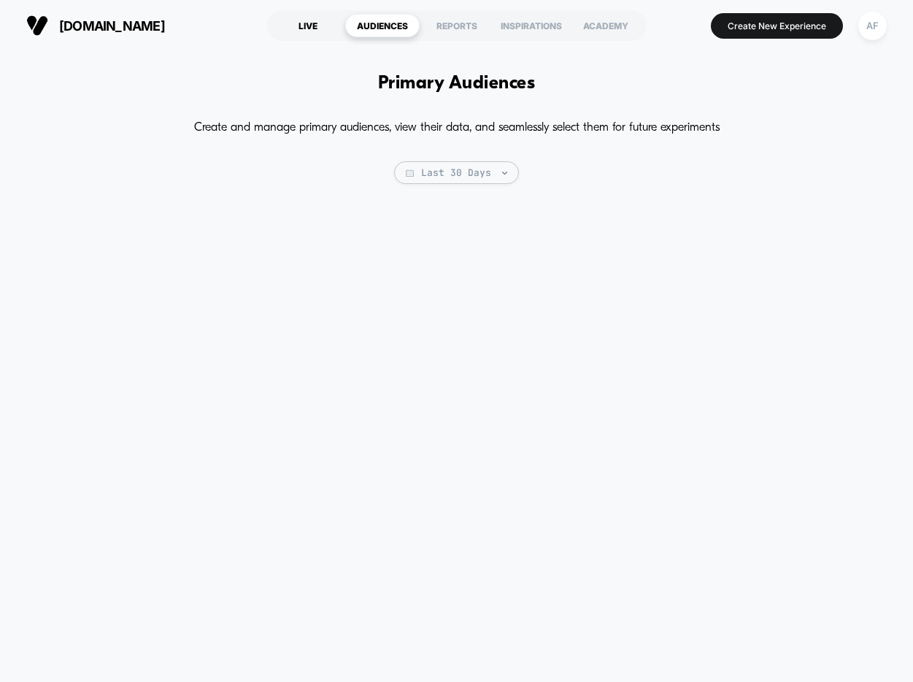
click at [317, 28] on div "LIVE" at bounding box center [308, 25] width 74 height 23
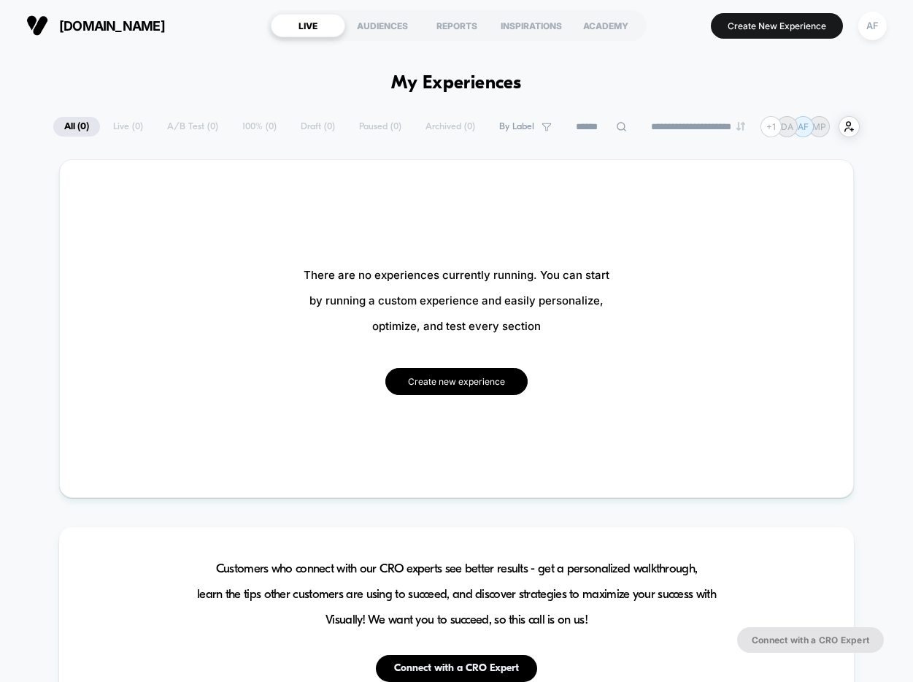
click at [445, 383] on button "Create new experience" at bounding box center [457, 381] width 142 height 27
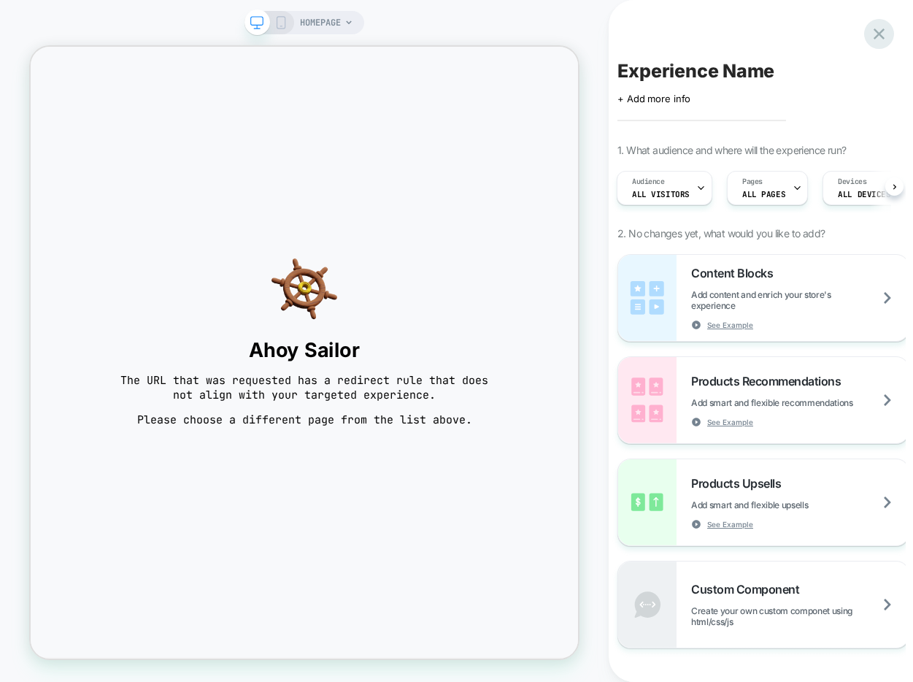
click at [876, 38] on icon at bounding box center [880, 34] width 20 height 20
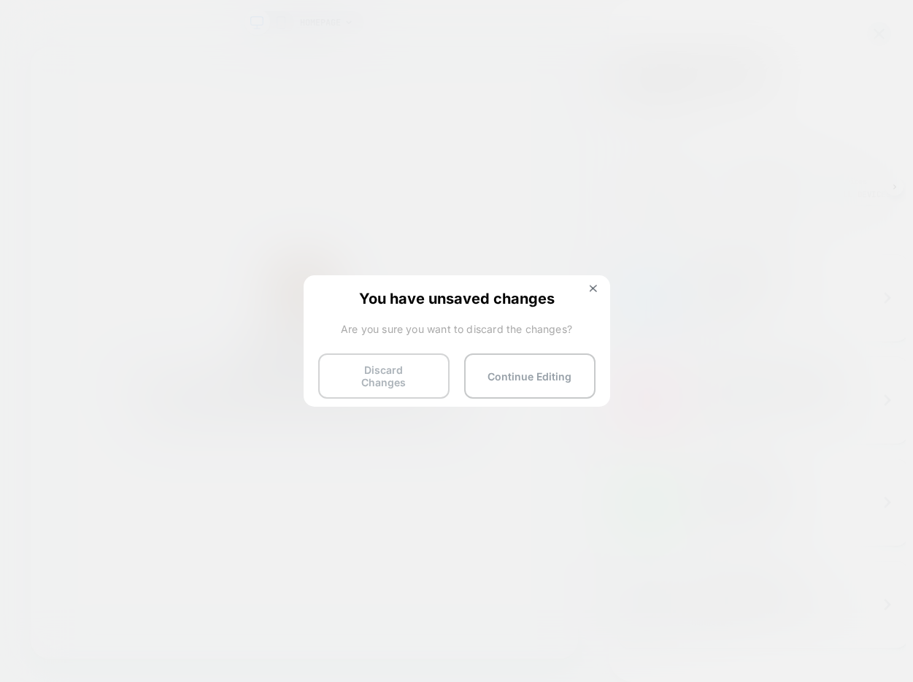
click at [394, 372] on button "Discard Changes" at bounding box center [383, 375] width 131 height 45
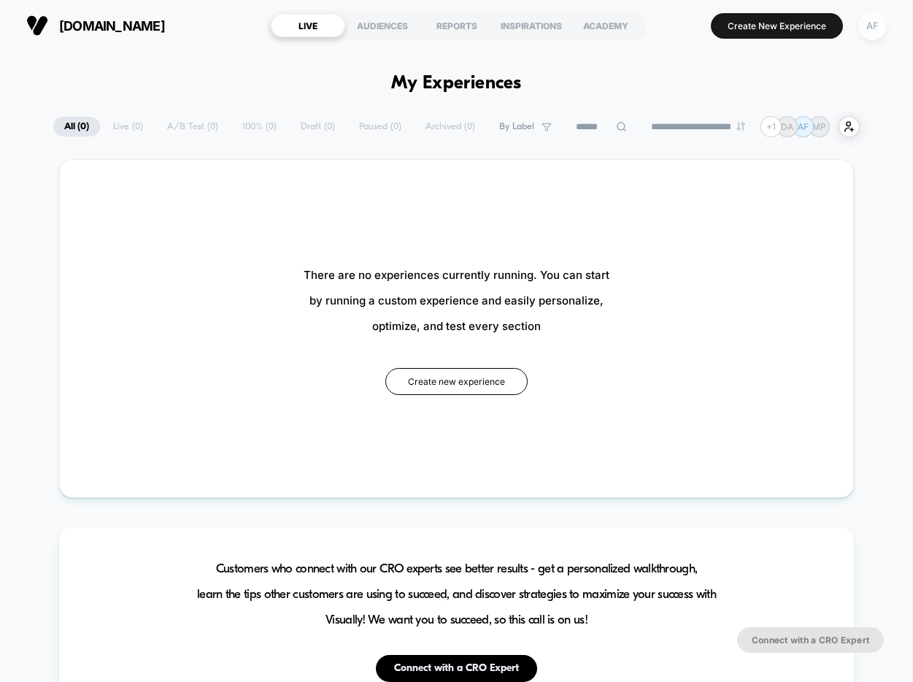
click at [876, 33] on div "AF" at bounding box center [873, 26] width 28 height 28
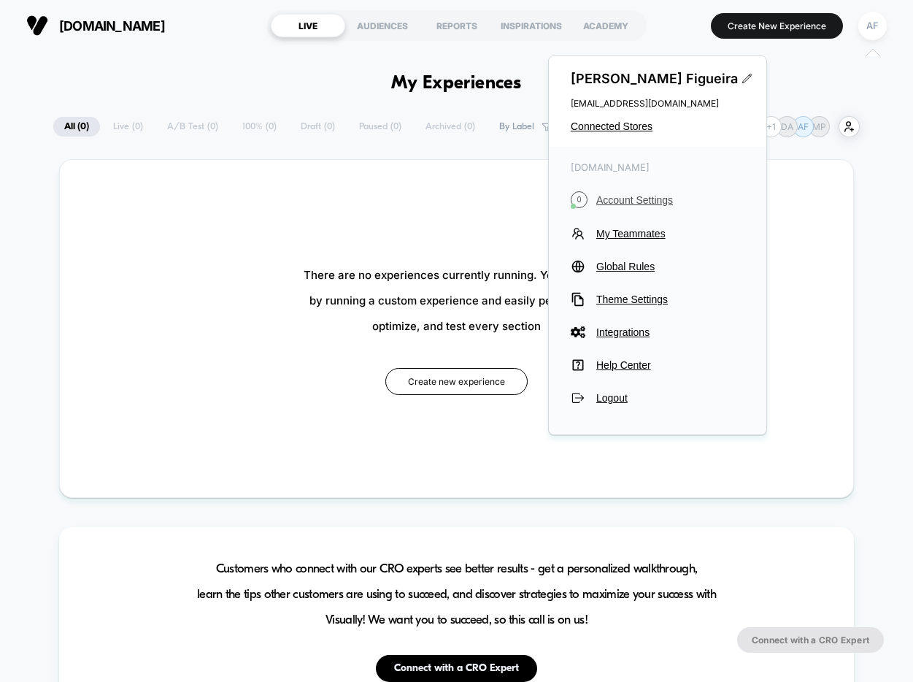
click at [626, 202] on span "Account Settings" at bounding box center [671, 200] width 148 height 12
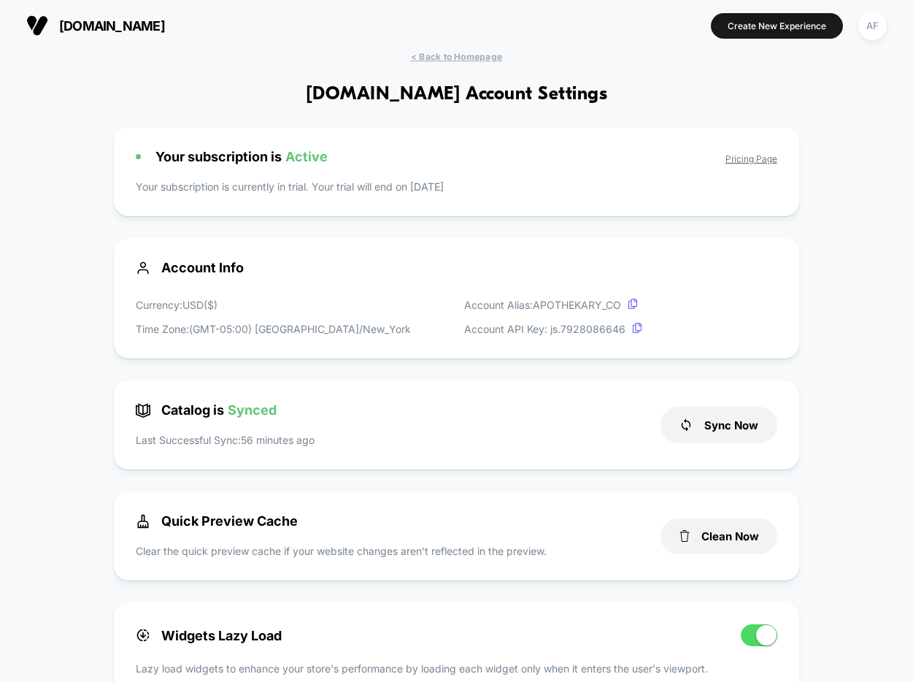
scroll to position [904, 0]
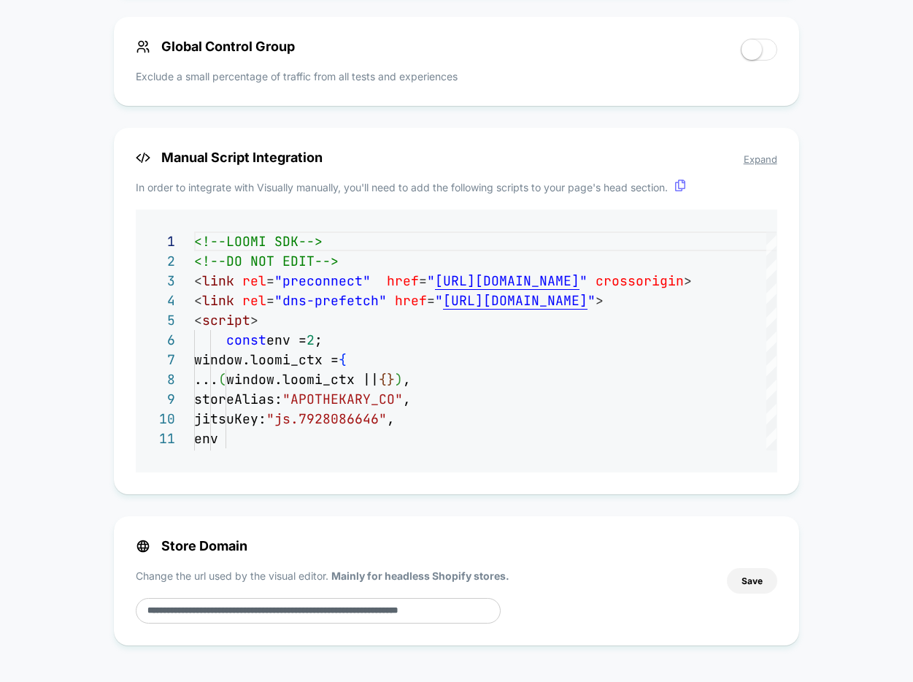
click at [477, 606] on input "**********" at bounding box center [318, 611] width 365 height 26
paste input "*"
type input "**********"
click at [597, 558] on div "**********" at bounding box center [424, 580] width 576 height 85
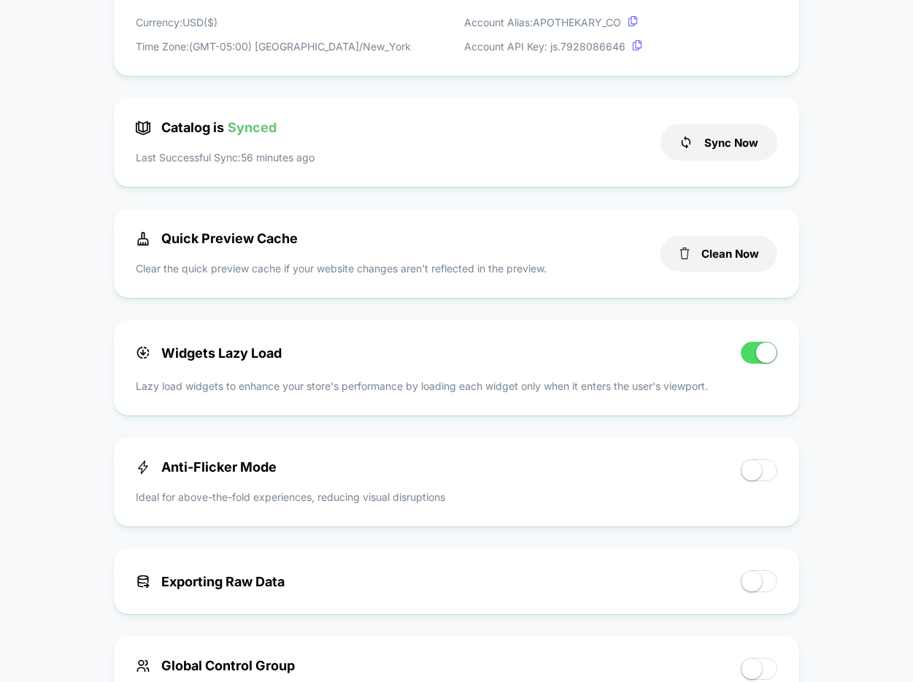
scroll to position [0, 0]
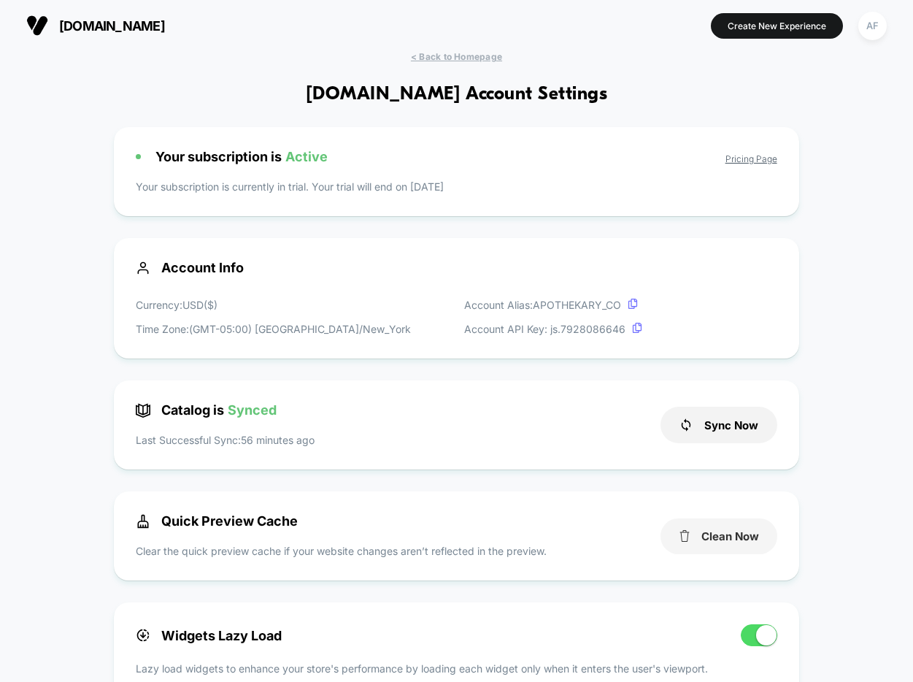
click at [708, 537] on button "Clean Now" at bounding box center [719, 536] width 117 height 36
click at [434, 59] on span "< Back to Homepage" at bounding box center [456, 56] width 91 height 11
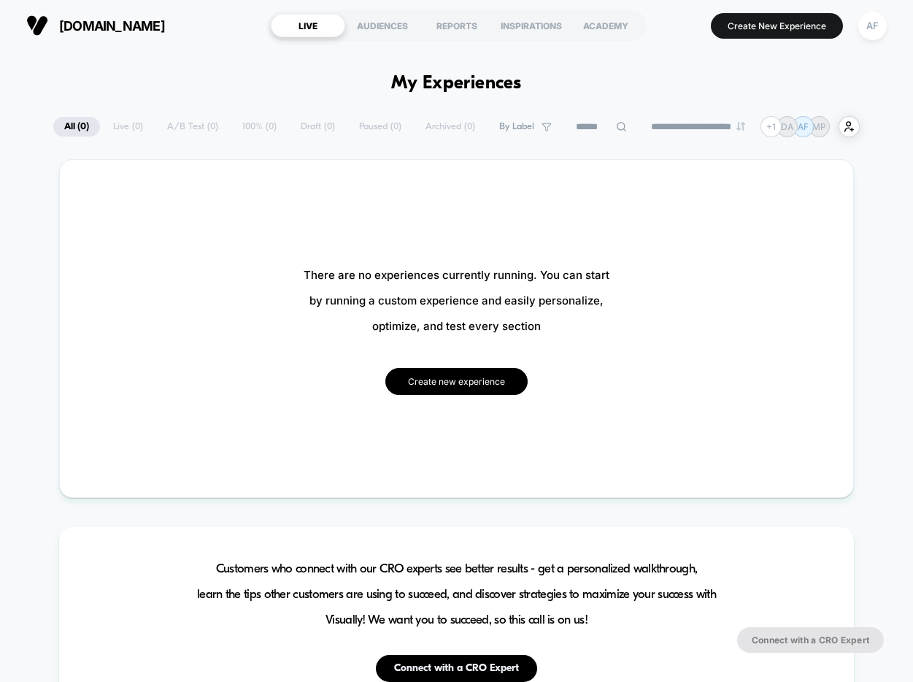
click at [440, 382] on button "Create new experience" at bounding box center [457, 381] width 142 height 27
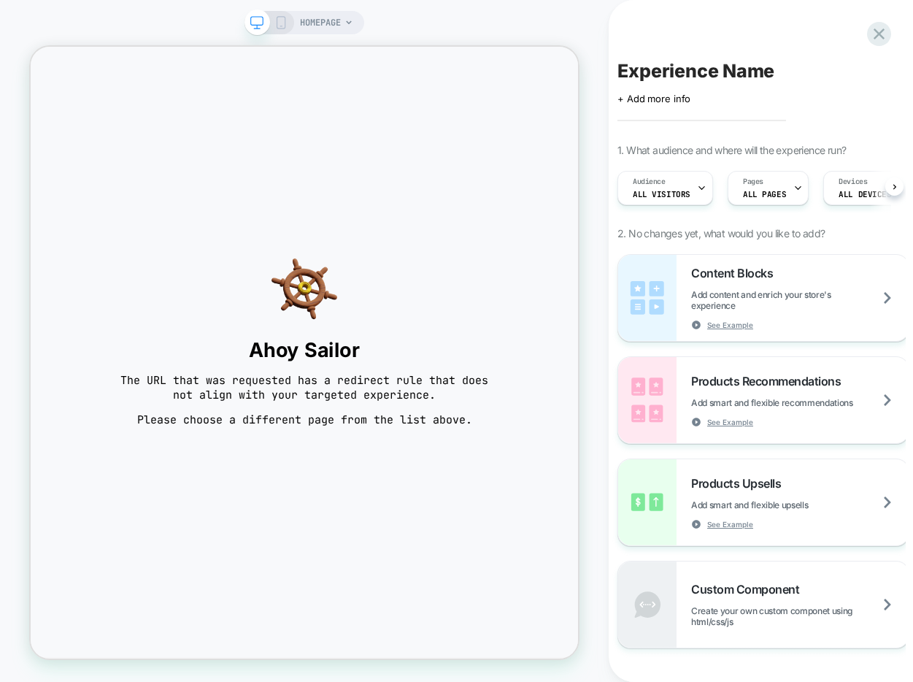
scroll to position [0, 1]
click at [881, 39] on icon at bounding box center [880, 34] width 20 height 20
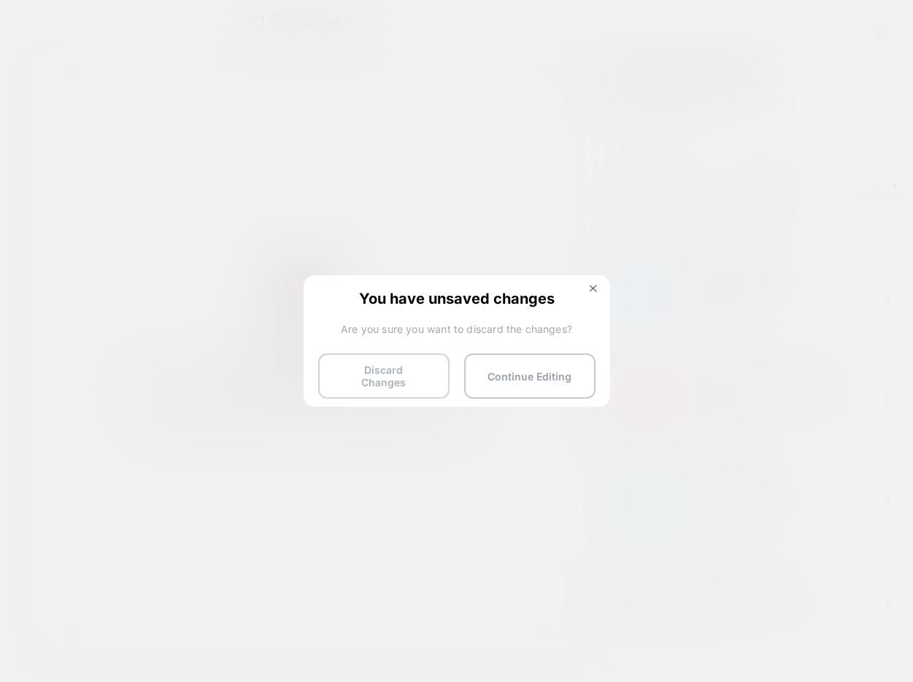
click at [404, 369] on button "Discard Changes" at bounding box center [383, 375] width 131 height 45
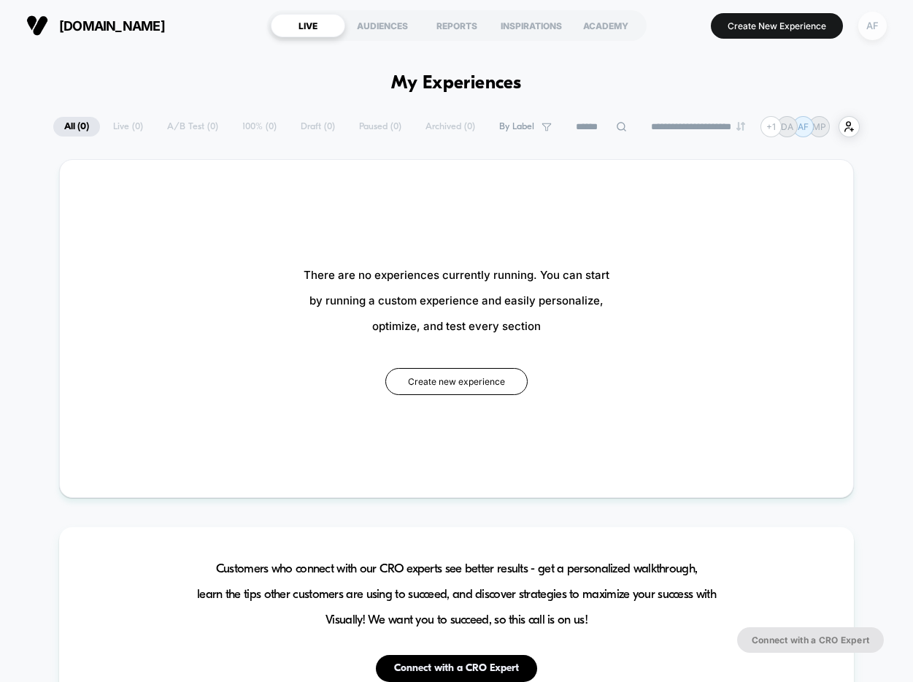
click at [873, 29] on div "AF" at bounding box center [873, 26] width 28 height 28
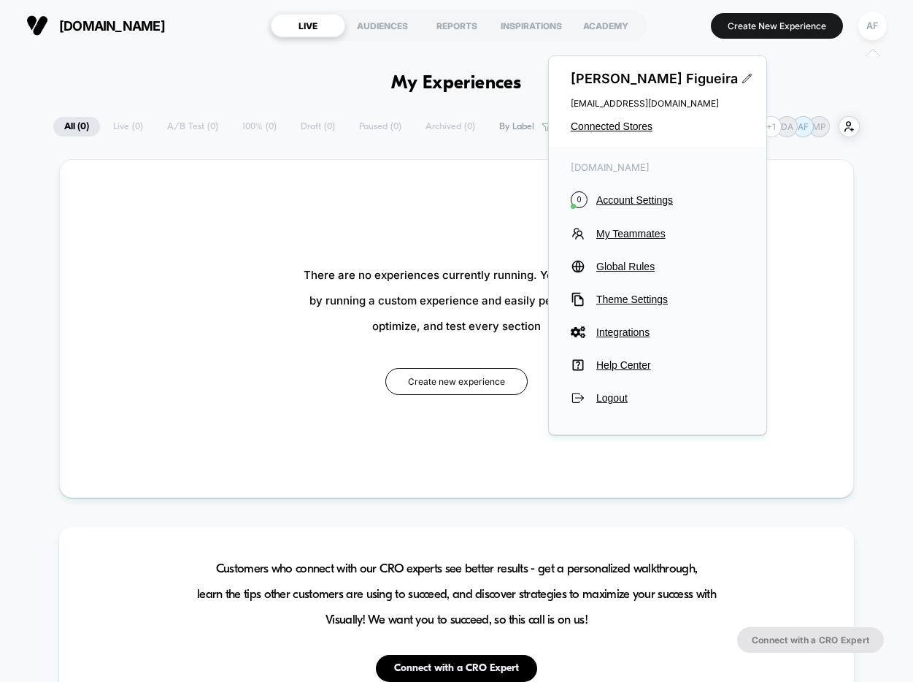
click at [418, 216] on div "There are no experiences currently running. You can start by running a custom e…" at bounding box center [456, 329] width 705 height 250
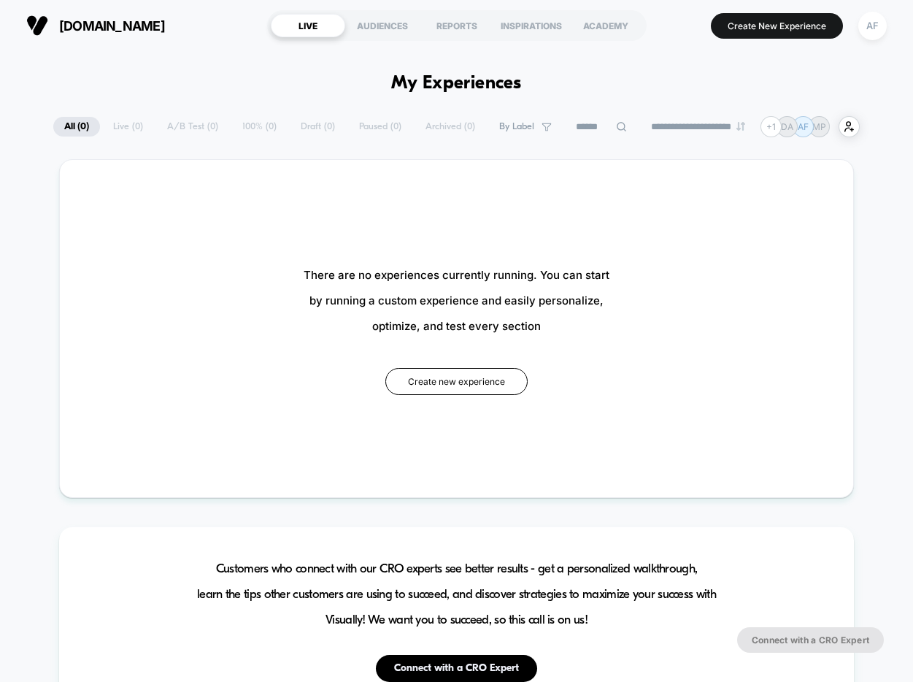
click at [877, 26] on div "AF" at bounding box center [873, 26] width 28 height 28
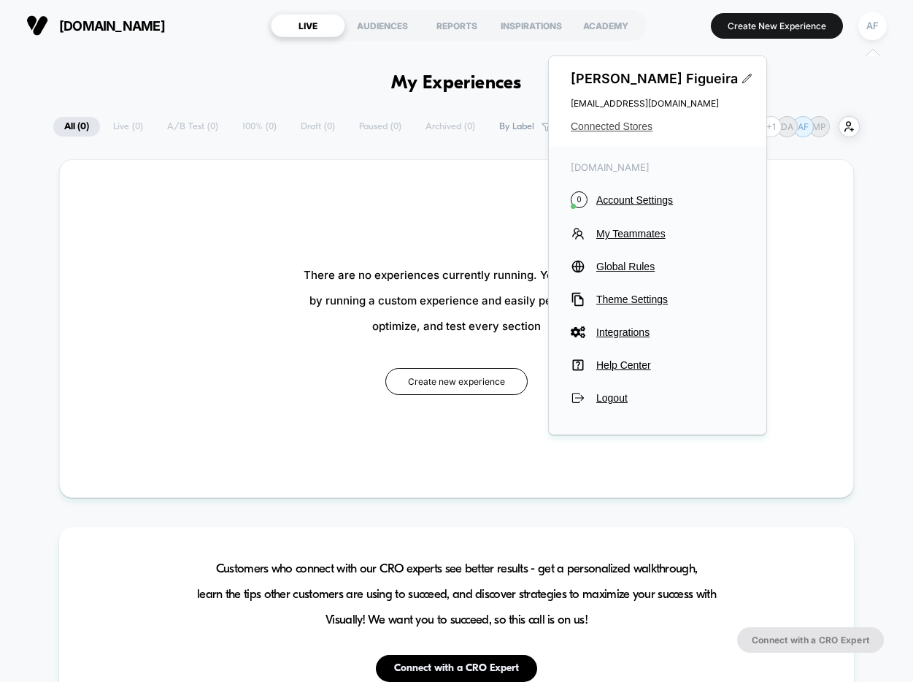
click at [607, 124] on span "Connected Stores" at bounding box center [658, 126] width 174 height 12
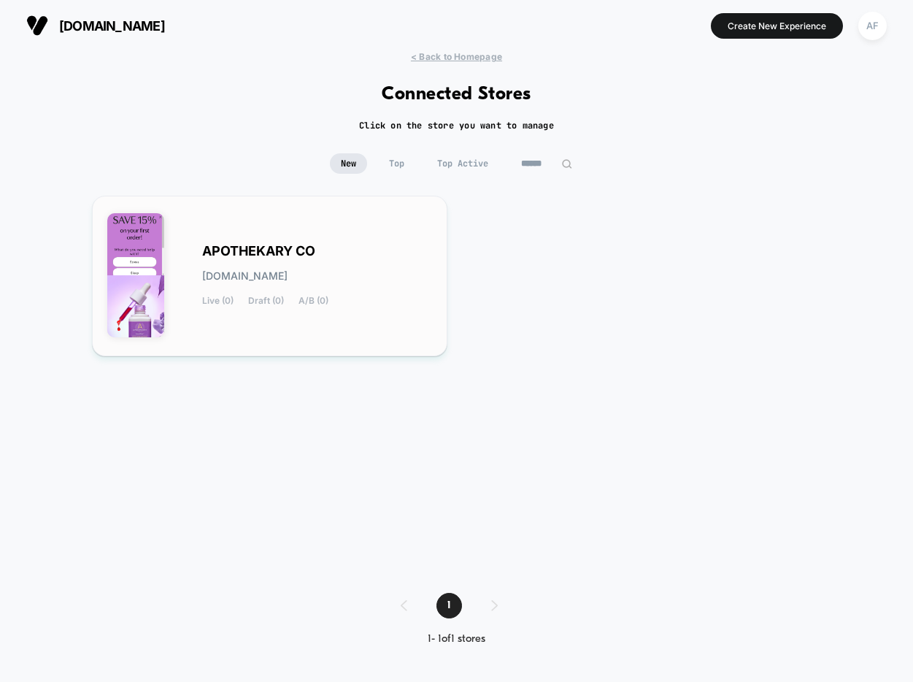
click at [251, 262] on div "APOTHEKARY CO [DOMAIN_NAME] Live (0) Draft (0) A/B (0)" at bounding box center [317, 276] width 231 height 60
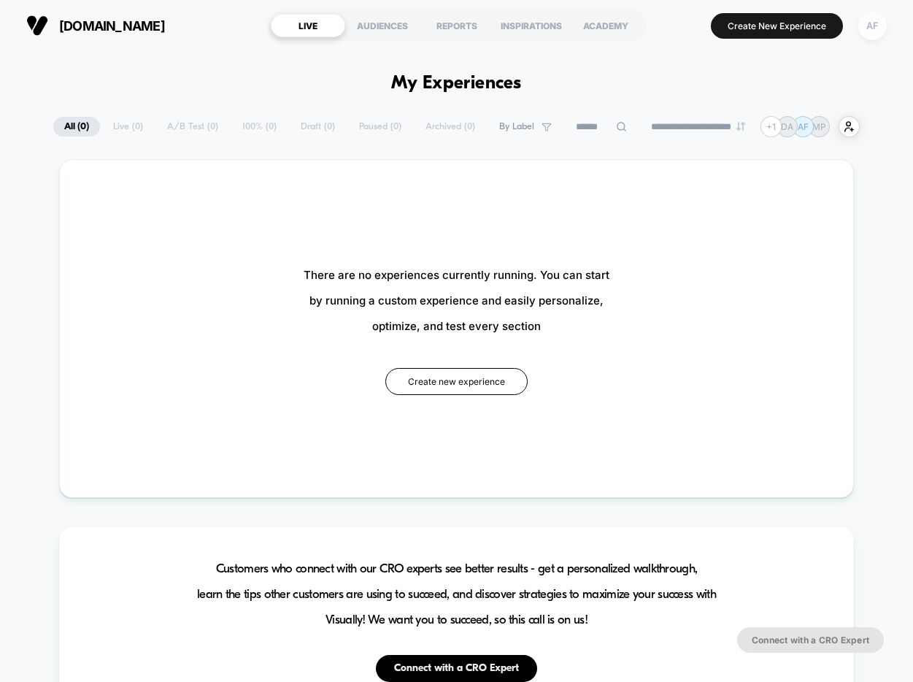
click at [874, 32] on div "AF" at bounding box center [873, 26] width 28 height 28
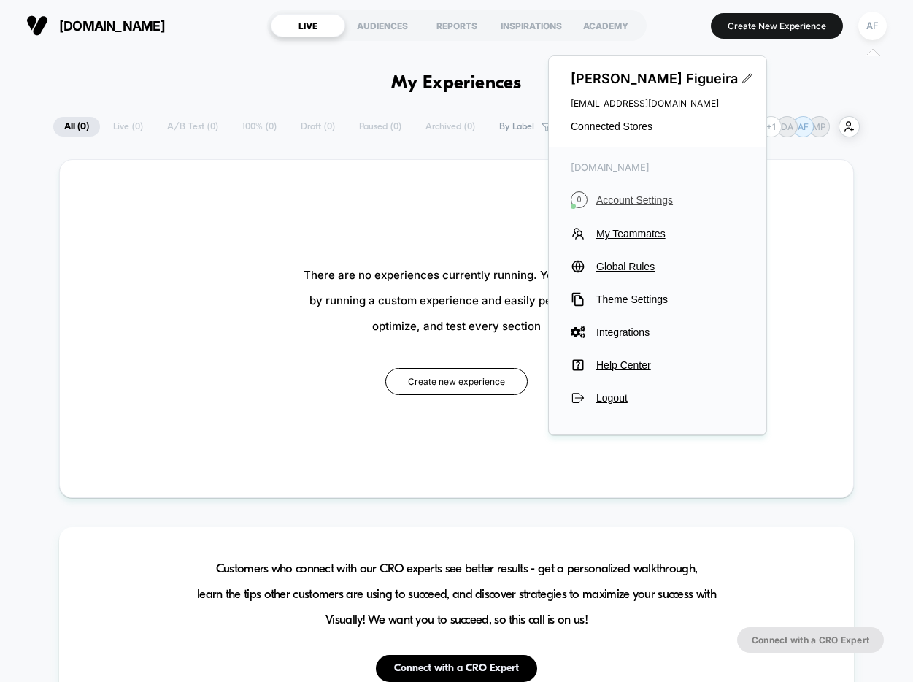
click at [651, 200] on span "Account Settings" at bounding box center [671, 200] width 148 height 12
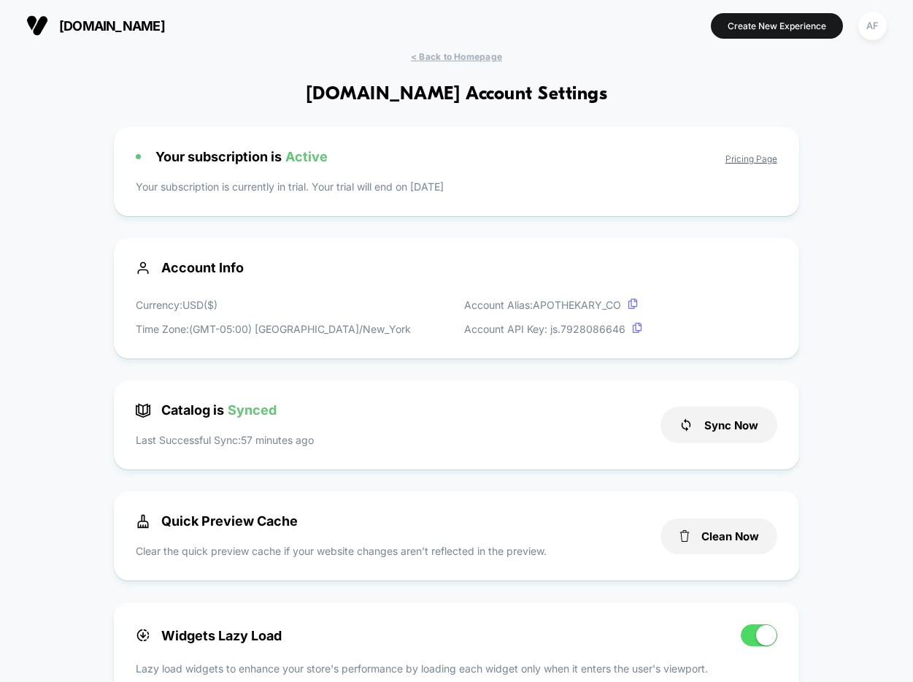
scroll to position [904, 0]
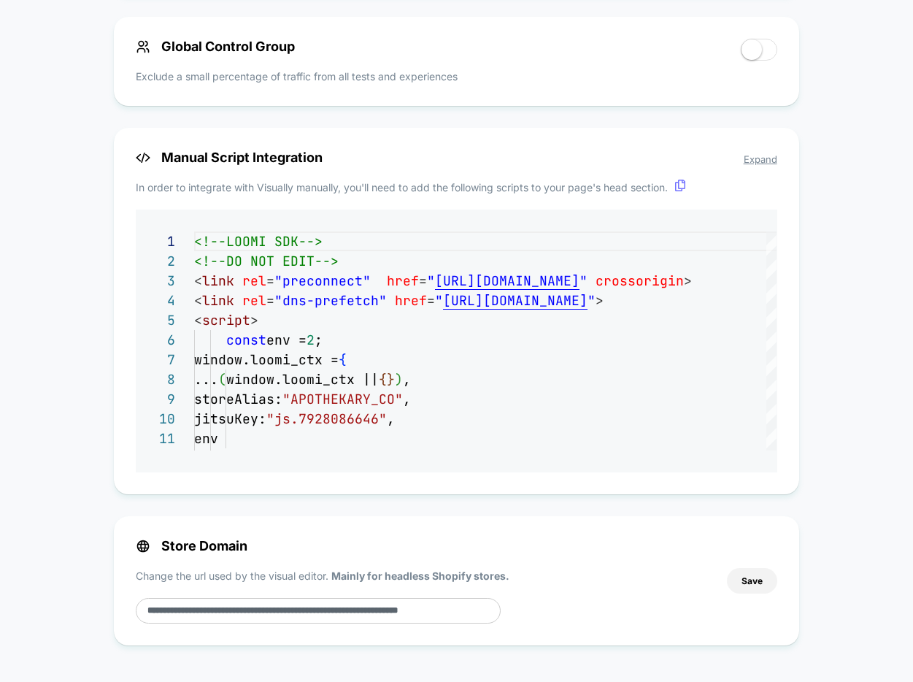
click at [482, 613] on input "**********" at bounding box center [318, 611] width 365 height 26
click at [479, 612] on input "**********" at bounding box center [318, 611] width 365 height 26
paste input
type input "**********"
click at [756, 583] on button "Save" at bounding box center [752, 581] width 50 height 26
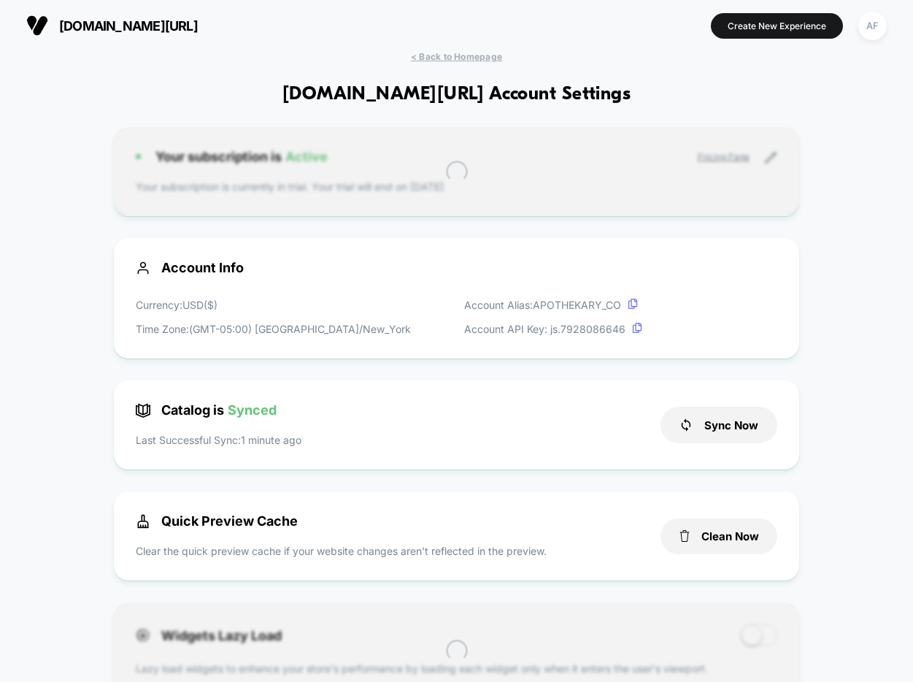
scroll to position [197, 0]
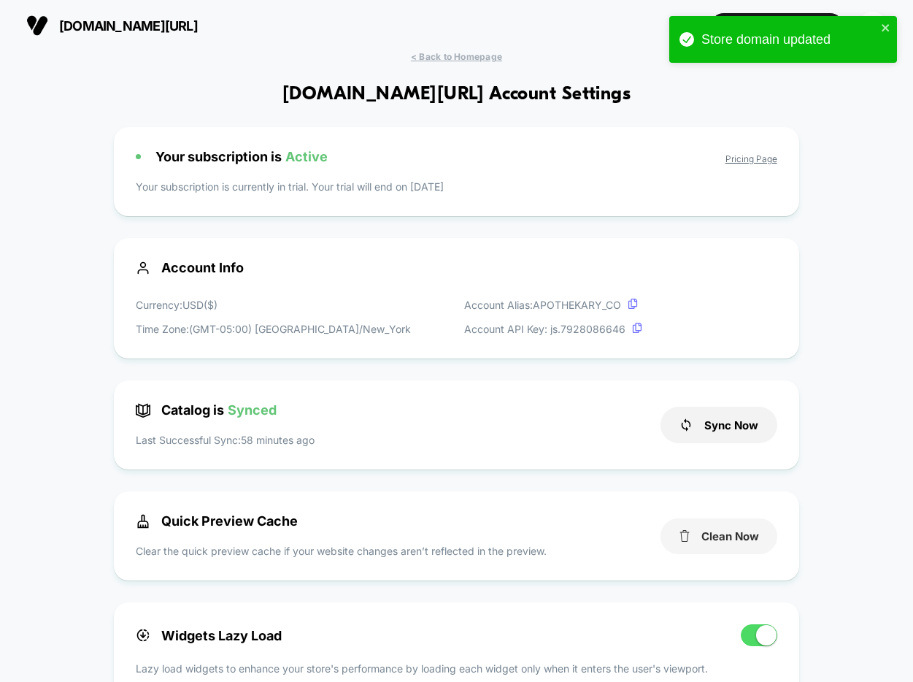
click at [713, 534] on button "Clean Now" at bounding box center [719, 536] width 117 height 36
